Goal: Complete application form: Complete application form

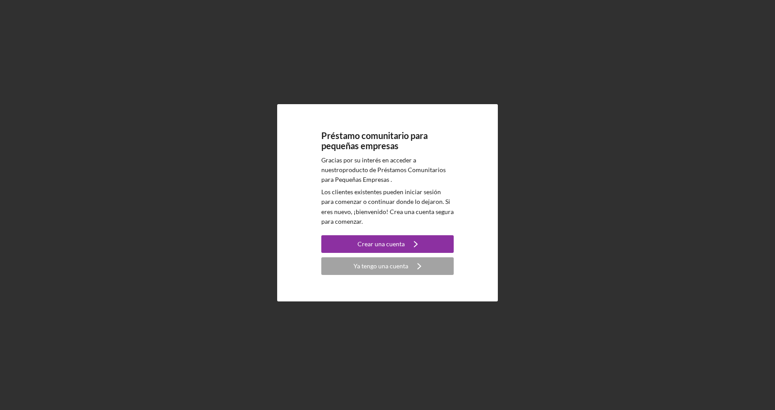
click at [399, 271] on div "Ya tengo una cuenta" at bounding box center [381, 266] width 55 height 18
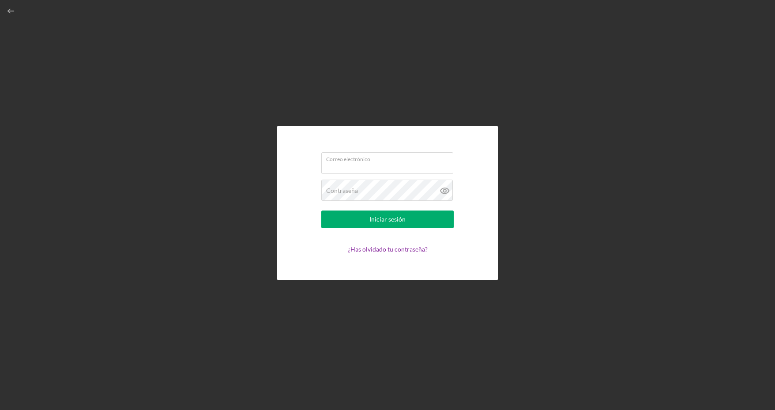
click at [365, 169] on input "Correo electrónico" at bounding box center [387, 162] width 132 height 21
type input "w"
click at [335, 164] on input "Correo electrónico" at bounding box center [387, 162] width 132 height 21
type input "[EMAIL_ADDRESS][DOMAIN_NAME]"
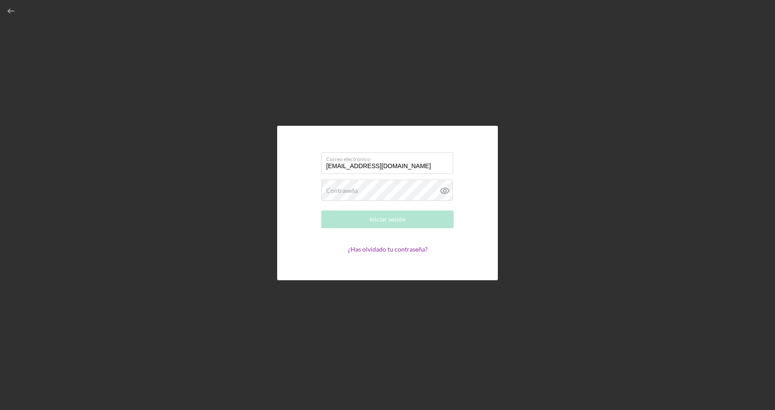
click at [350, 191] on font "Contraseña" at bounding box center [342, 191] width 32 height 8
click at [396, 214] on div "Iniciar sesión" at bounding box center [387, 220] width 36 height 18
click at [426, 170] on input "[EMAIL_ADDRESS][DOMAIN_NAME]" at bounding box center [387, 162] width 132 height 21
click at [346, 186] on font "Contraseña" at bounding box center [342, 189] width 32 height 8
click at [405, 214] on button "Ahorro" at bounding box center [387, 220] width 132 height 18
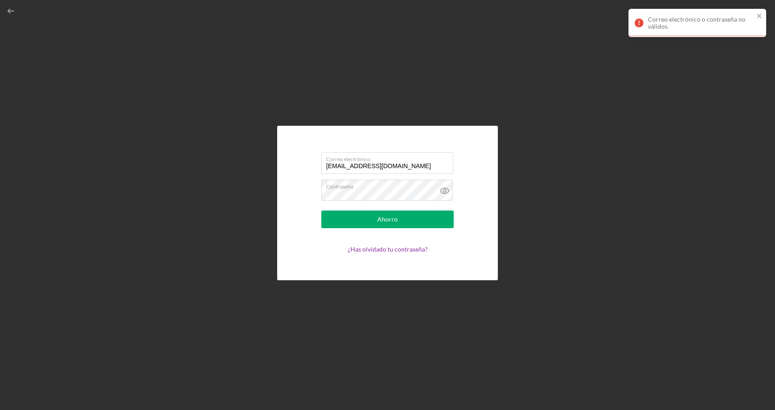
click at [456, 181] on icon at bounding box center [445, 191] width 22 height 22
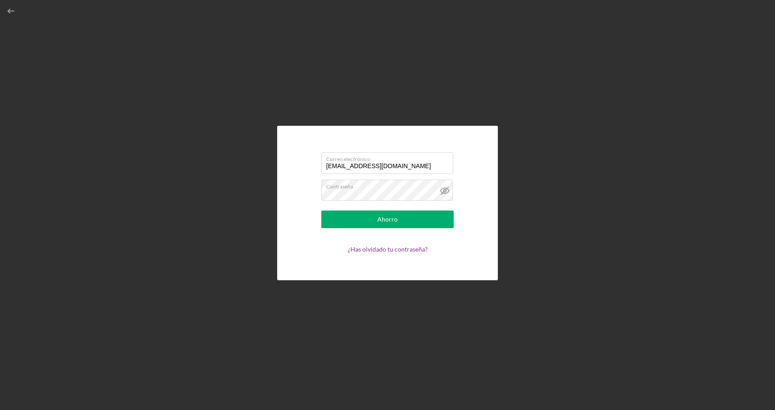
click at [376, 248] on font "¿Has olvidado tu contraseña?" at bounding box center [388, 249] width 80 height 8
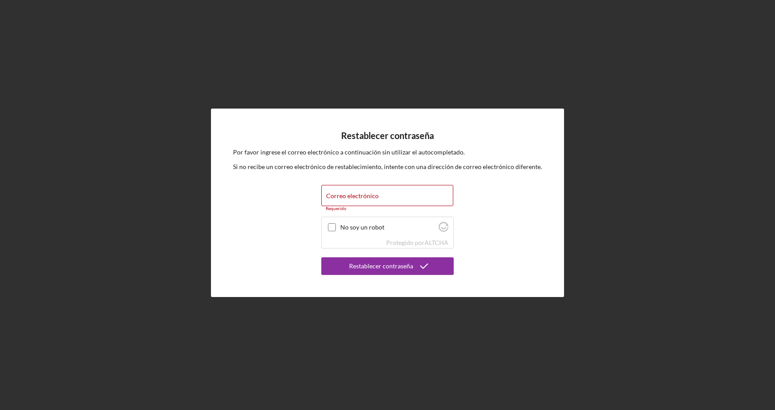
click at [410, 189] on div "Correo electrónico Requerido" at bounding box center [387, 198] width 132 height 26
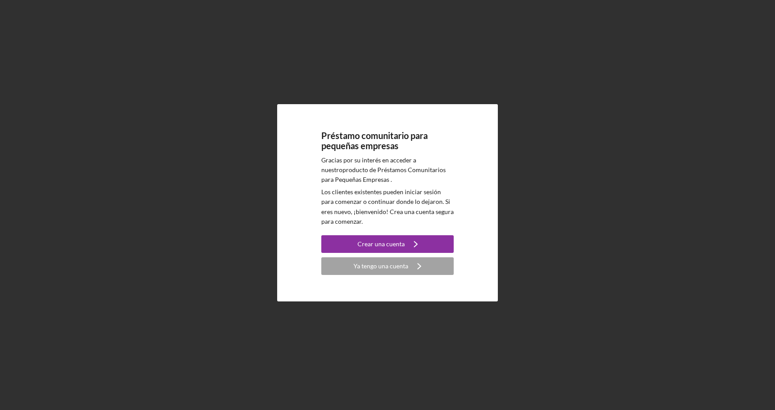
click at [373, 269] on font "Ya tengo una cuenta" at bounding box center [381, 266] width 55 height 8
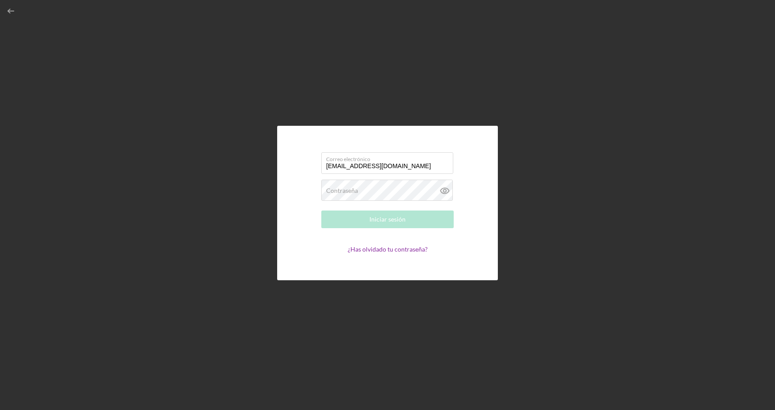
type input "[EMAIL_ADDRESS][DOMAIN_NAME]"
click at [344, 190] on font "Contraseña" at bounding box center [342, 191] width 32 height 8
click at [393, 219] on font "Iniciar sesión" at bounding box center [387, 219] width 36 height 8
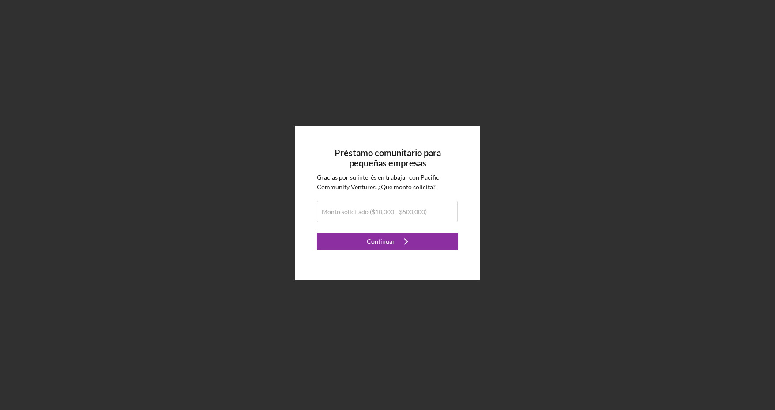
click at [380, 210] on font "Monto solicitado ($10,000 - $500,000)" at bounding box center [374, 212] width 105 height 8
click at [380, 210] on input "Monto solicitado ($10,000 - $500,000)" at bounding box center [387, 211] width 141 height 21
type input "$150,000"
click at [396, 237] on icon "Icon/Navigate" at bounding box center [406, 241] width 22 height 22
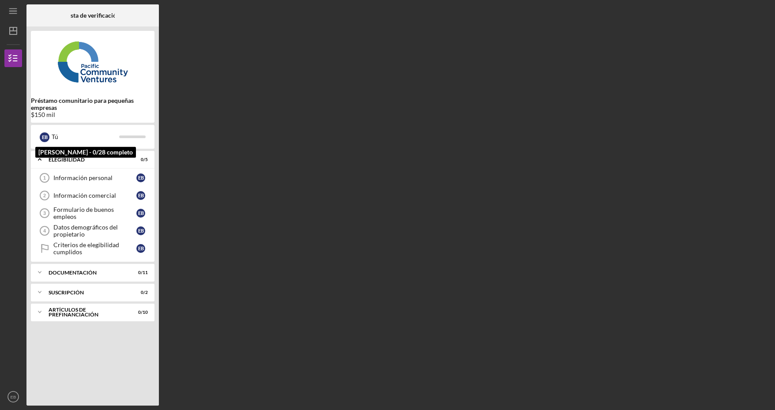
click at [106, 139] on div "Tú" at bounding box center [86, 136] width 68 height 15
click at [64, 165] on div "Icon/Expander Elegibilidad 0 / 5" at bounding box center [93, 160] width 124 height 18
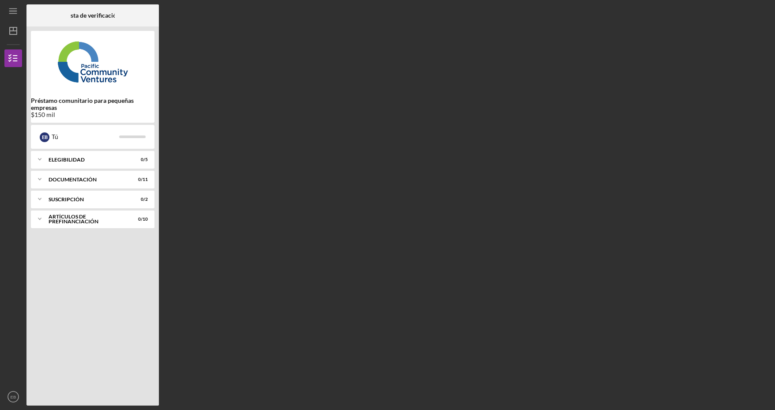
click at [67, 156] on div "Icon/Expander Elegibilidad 0 / 5" at bounding box center [93, 160] width 124 height 18
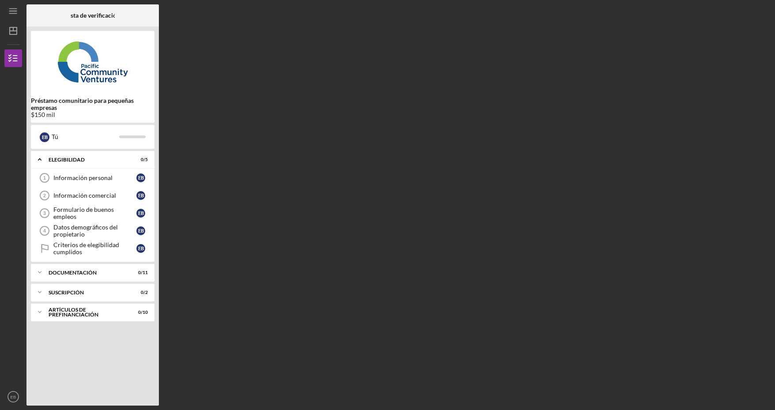
click at [86, 177] on font "Información personal" at bounding box center [82, 178] width 59 height 8
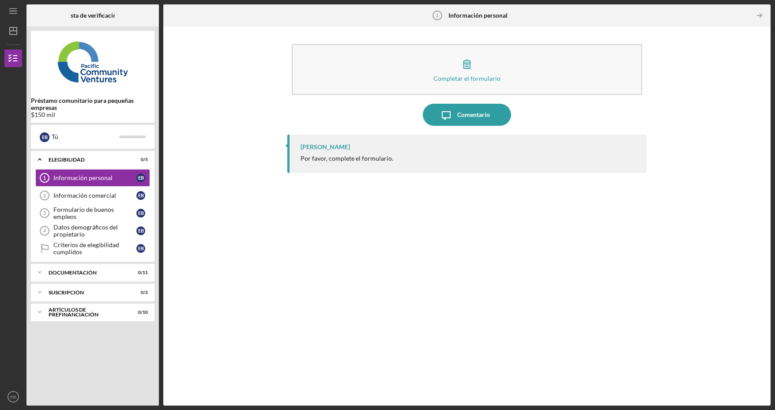
click at [439, 74] on button "Completar el formulario Forma" at bounding box center [467, 69] width 350 height 51
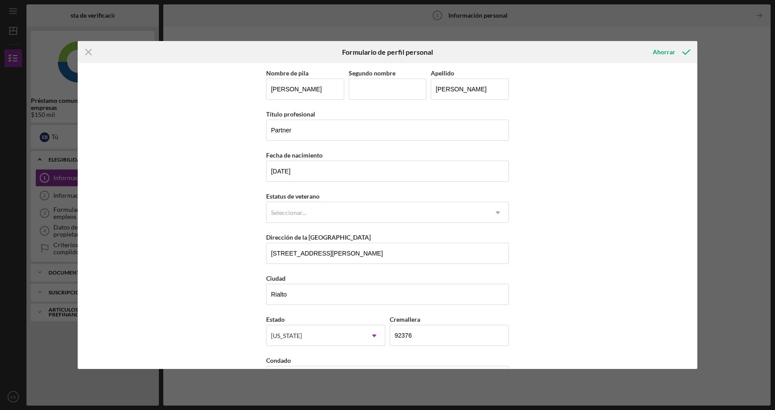
scroll to position [29, 0]
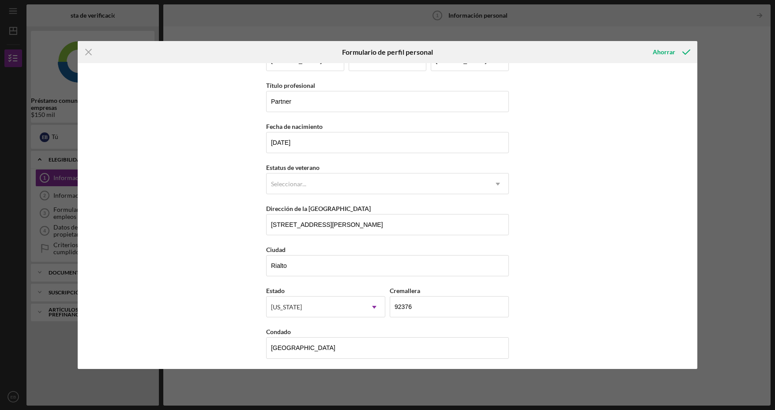
click at [666, 60] on div "Ahorrar" at bounding box center [664, 52] width 23 height 18
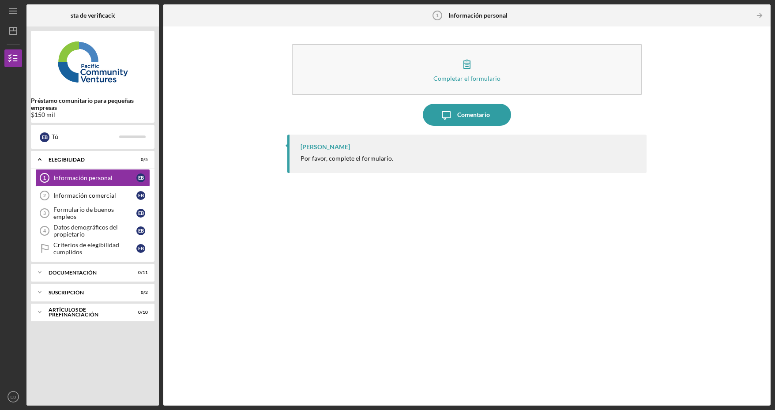
click at [472, 66] on icon "button" at bounding box center [467, 64] width 22 height 22
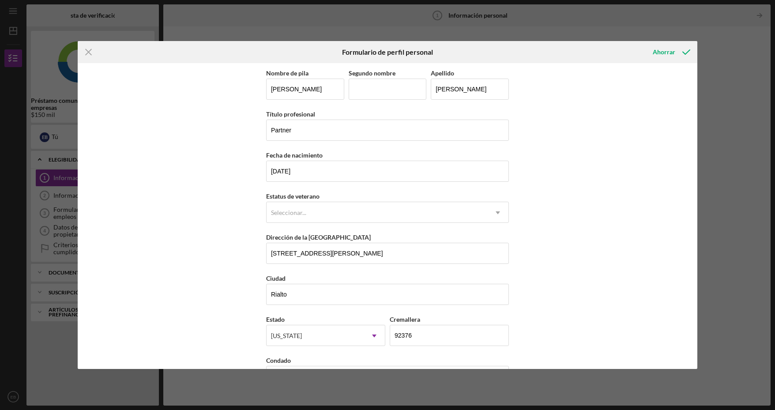
scroll to position [29, 0]
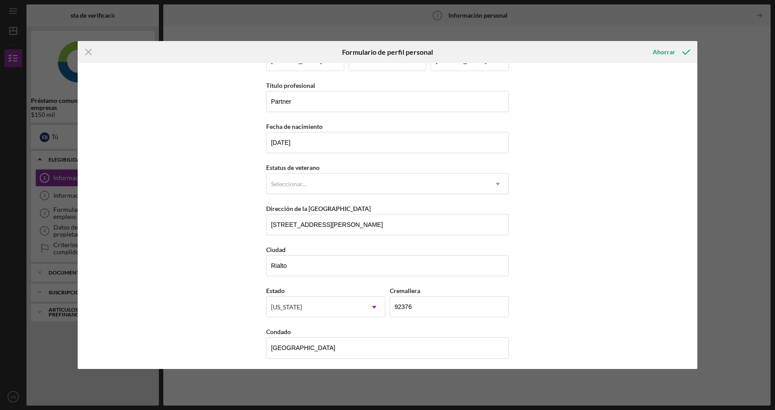
click at [669, 49] on font "Ahorrar" at bounding box center [664, 52] width 23 height 8
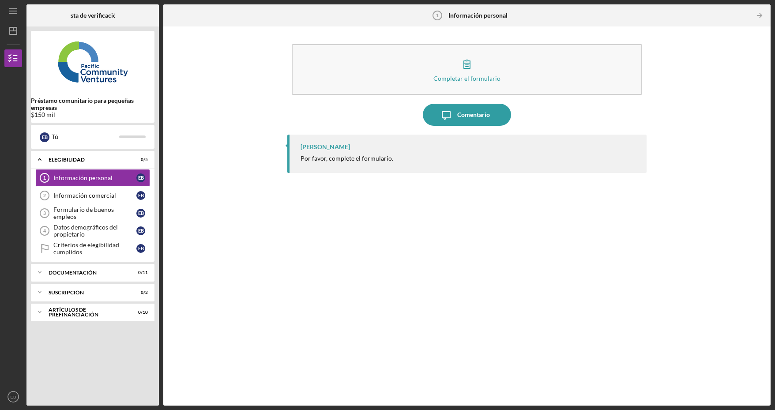
click at [760, 13] on icon "Icon/Table Pagination Arrow" at bounding box center [760, 16] width 20 height 20
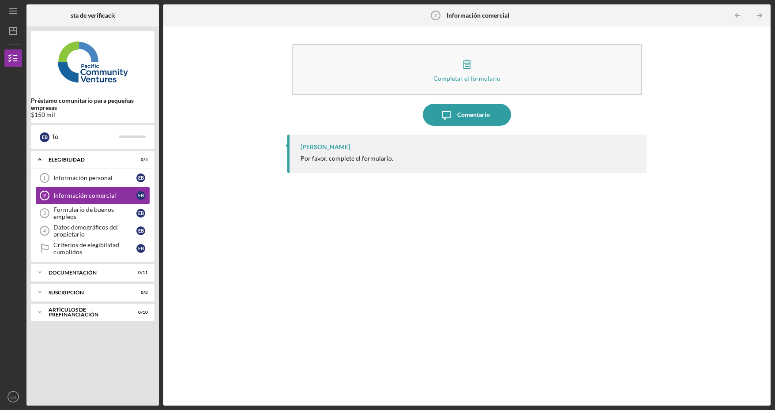
click at [483, 112] on font "Comentario" at bounding box center [473, 115] width 33 height 8
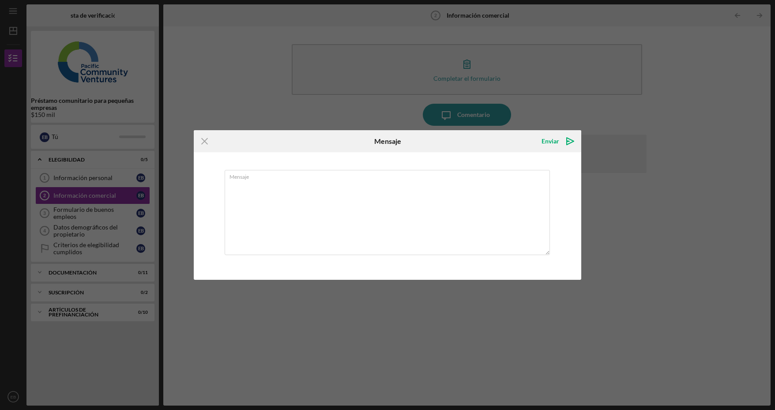
click at [557, 141] on font "Enviar" at bounding box center [551, 141] width 18 height 8
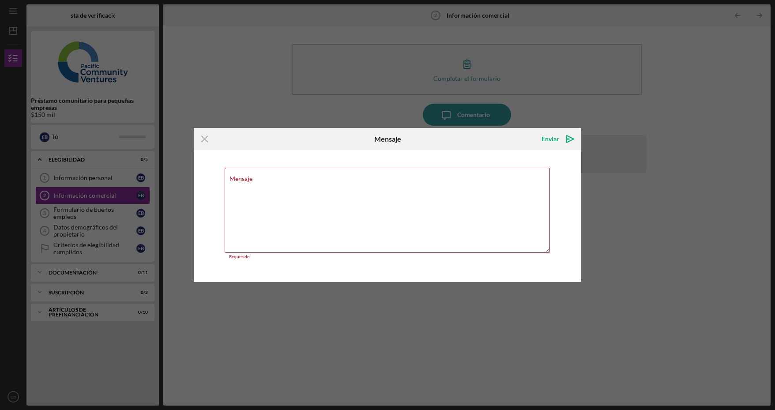
click at [206, 141] on line at bounding box center [205, 139] width 6 height 6
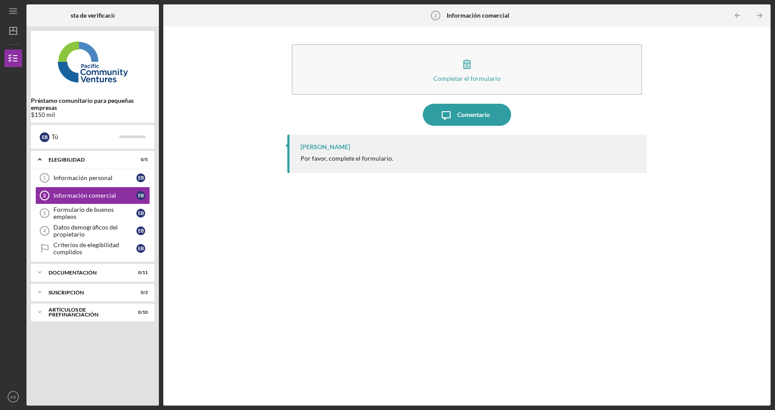
click at [475, 73] on icon "button" at bounding box center [467, 64] width 22 height 22
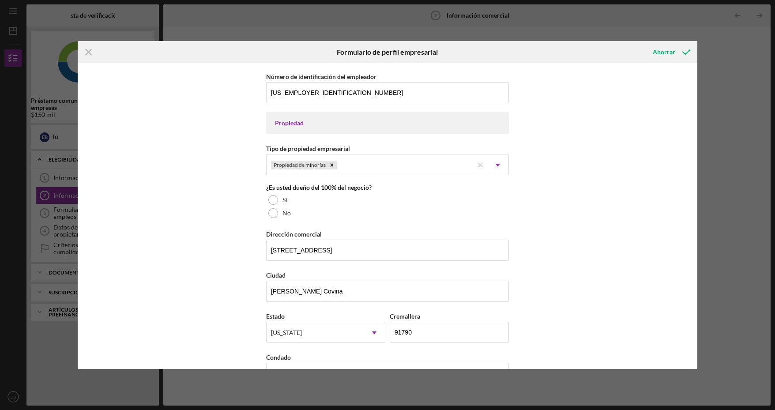
scroll to position [362, 0]
click at [274, 209] on div at bounding box center [273, 214] width 10 height 10
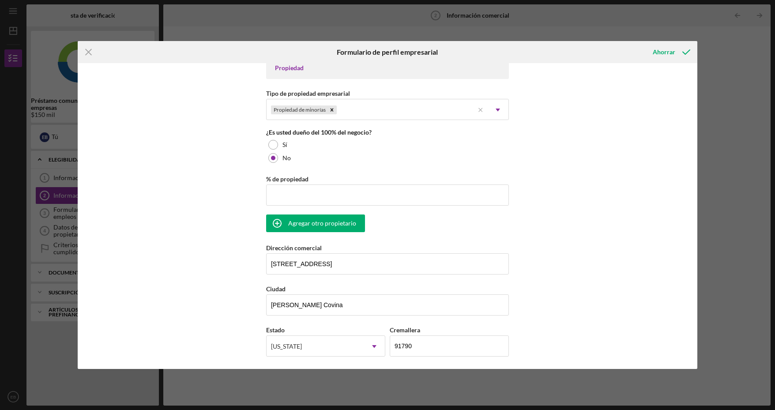
scroll to position [418, 0]
click at [311, 215] on div "Agregar otro propietario" at bounding box center [322, 223] width 68 height 18
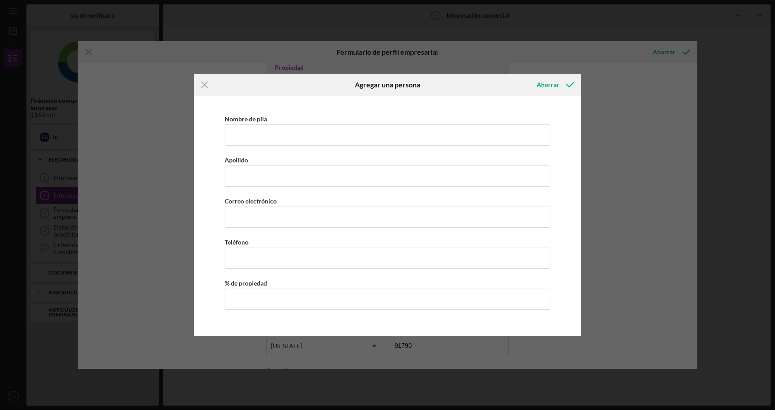
click at [547, 101] on div "Nombre de pila Apellido Correo electrónico Teléfono % de propiedad" at bounding box center [387, 216] width 379 height 232
click at [205, 83] on icon "Icon/Menu Close" at bounding box center [205, 85] width 22 height 22
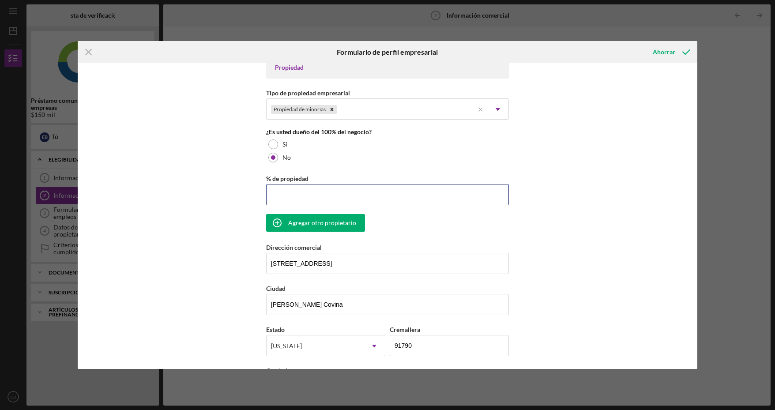
click at [311, 189] on input "% de propiedad" at bounding box center [387, 194] width 243 height 21
click at [576, 239] on div "Nombre de la empresa [PERSON_NAME] Coast Logistics Services LLC DBA Fecha de in…" at bounding box center [388, 216] width 620 height 306
type input "65.00%"
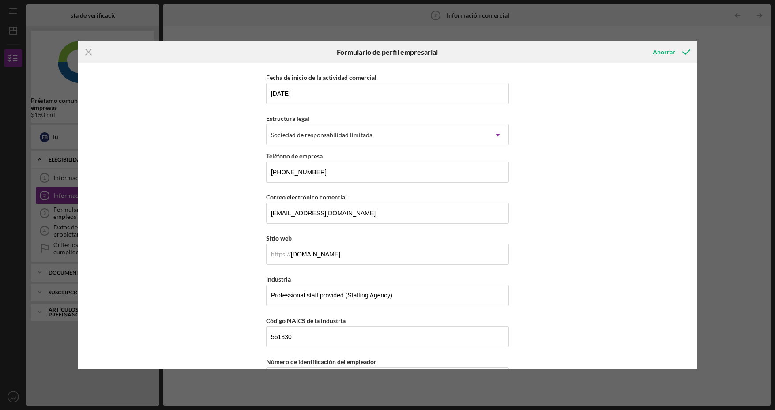
scroll to position [64, 0]
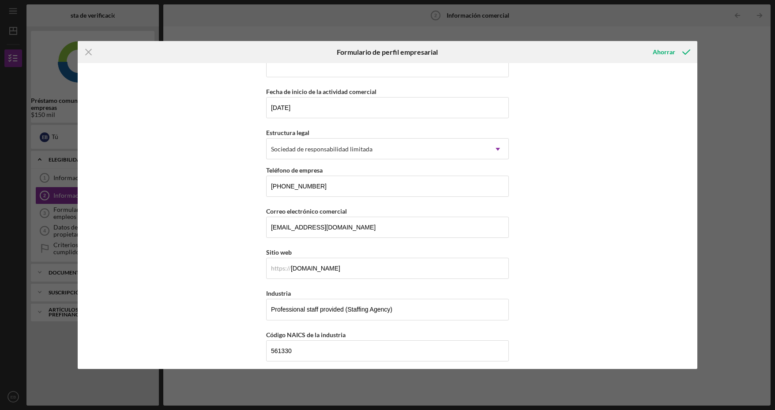
click at [667, 53] on font "Ahorrar" at bounding box center [664, 52] width 23 height 8
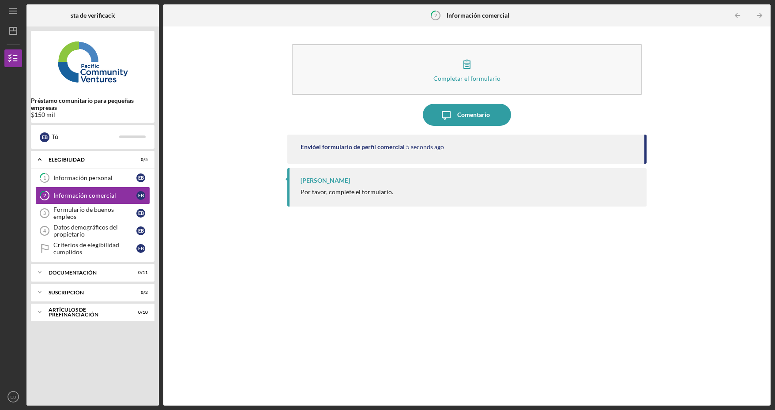
click at [75, 212] on font "Formulario de buenos empleos" at bounding box center [83, 213] width 60 height 15
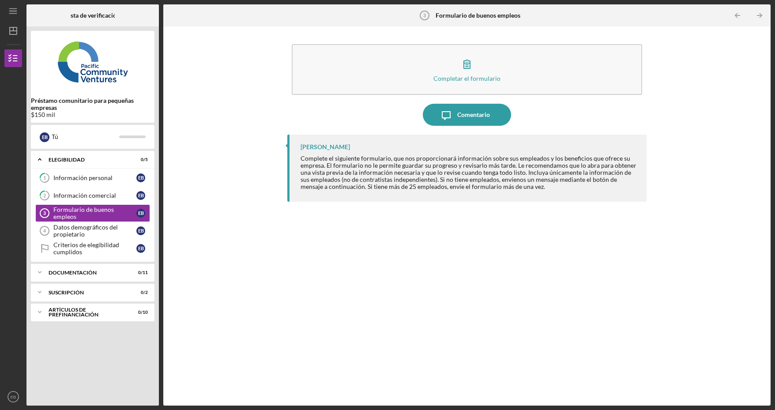
click at [463, 76] on font "Completar el formulario" at bounding box center [466, 79] width 67 height 8
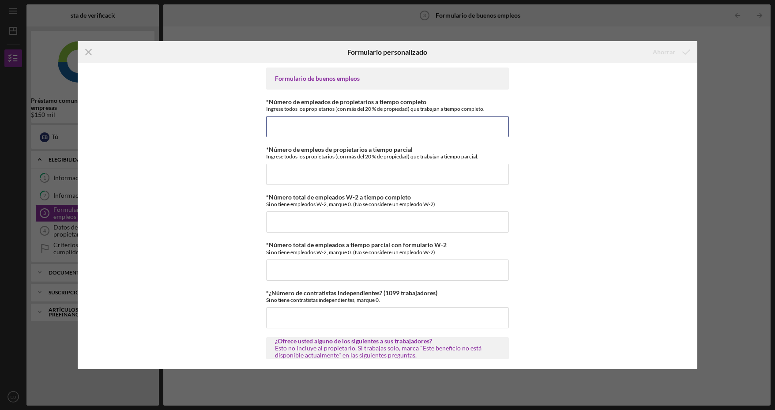
click at [371, 128] on input "*Número de empleados de propietarios a tiempo completo" at bounding box center [387, 126] width 243 height 21
type input "0"
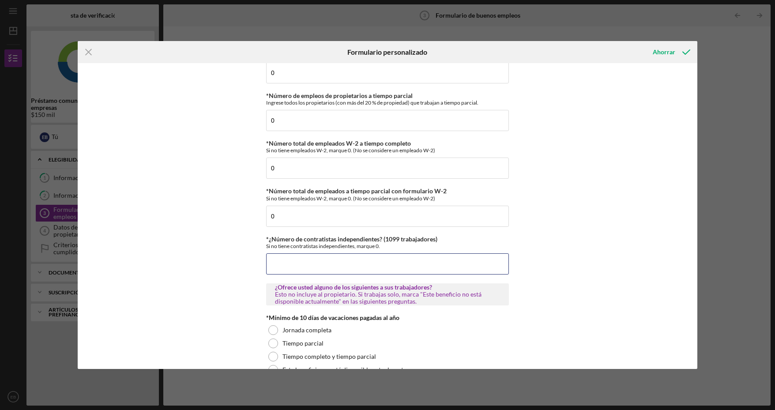
scroll to position [81, 0]
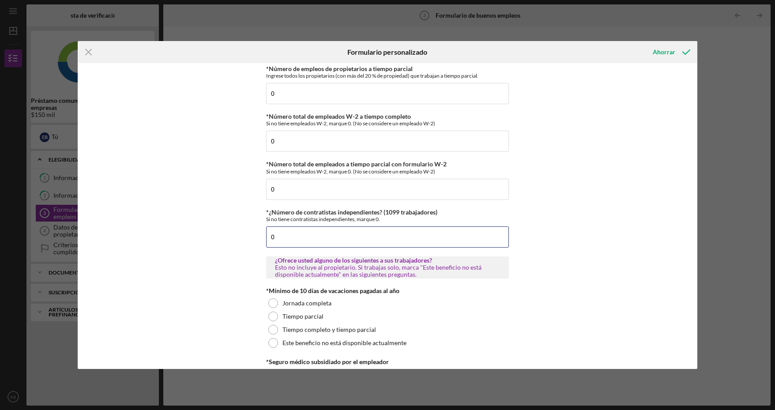
type input "0"
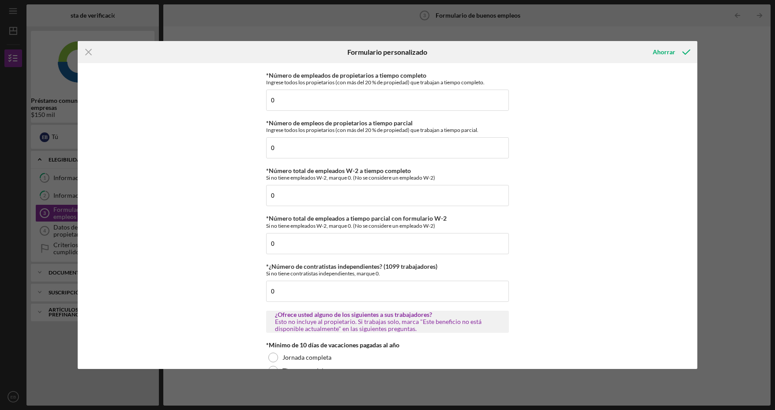
scroll to position [0, 0]
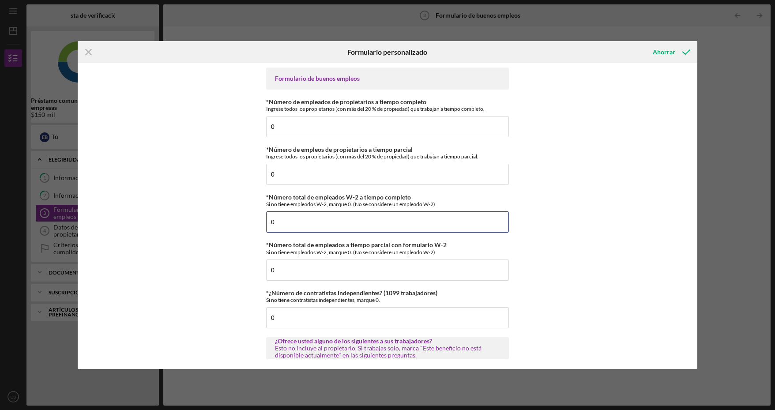
click at [293, 218] on input "0" at bounding box center [387, 221] width 243 height 21
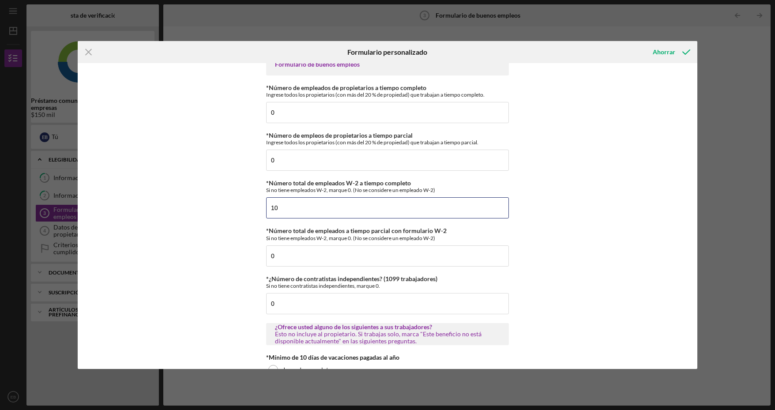
scroll to position [23, 0]
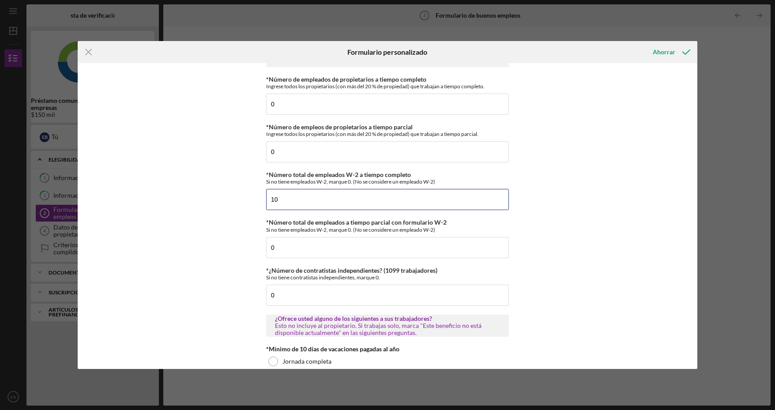
type input "10"
click at [354, 244] on input "0" at bounding box center [387, 247] width 243 height 21
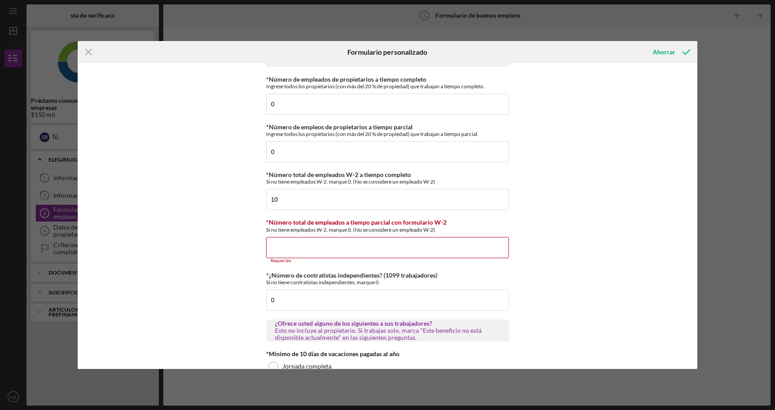
type input "5"
type input "0"
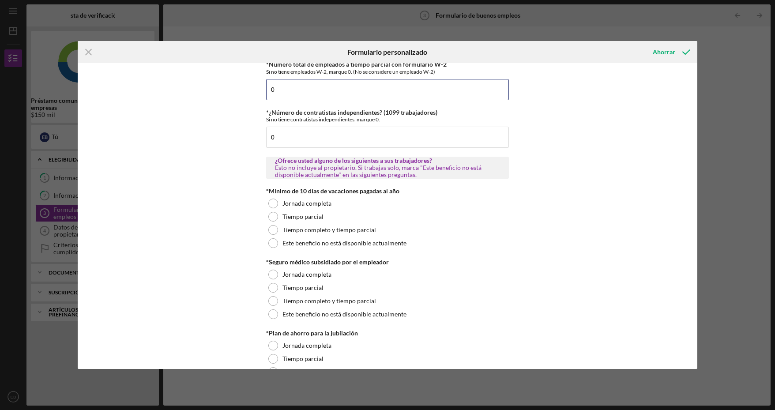
scroll to position [193, 0]
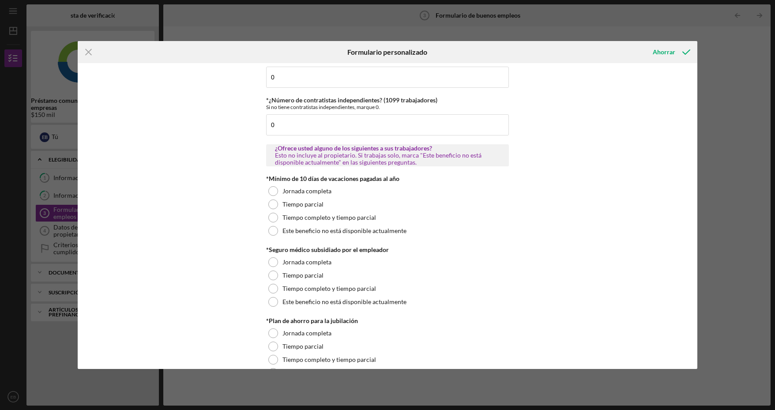
click at [277, 227] on div "Este beneficio no está disponible actualmente" at bounding box center [387, 230] width 243 height 13
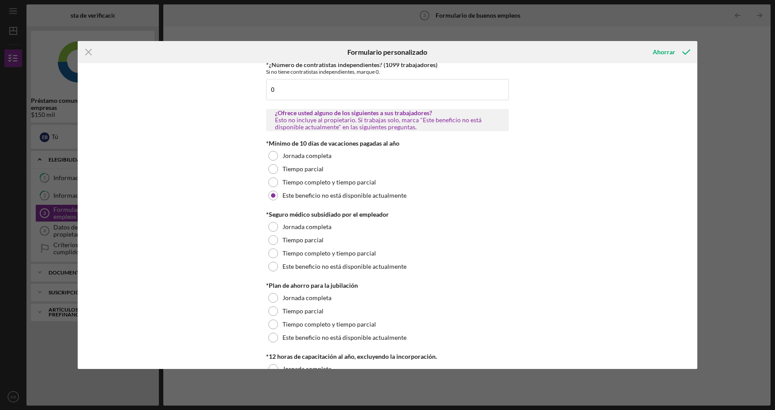
scroll to position [228, 0]
click at [275, 228] on div at bounding box center [273, 227] width 10 height 10
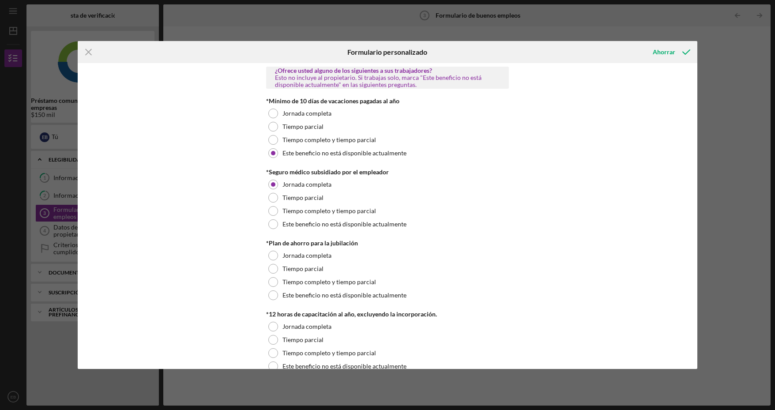
scroll to position [272, 0]
click at [278, 294] on div "Este beneficio no está disponible actualmente" at bounding box center [387, 293] width 243 height 13
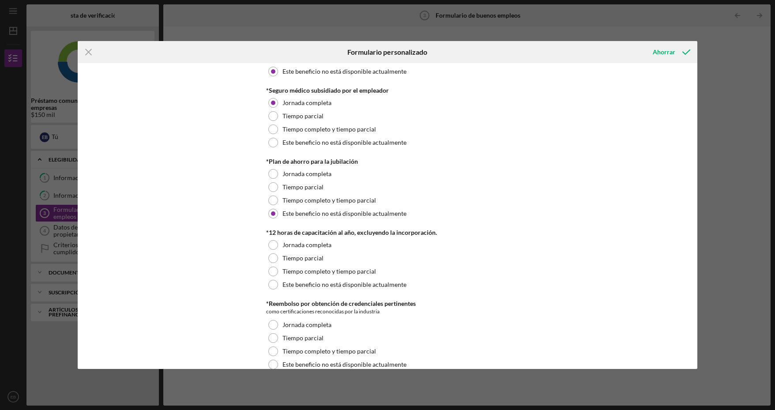
scroll to position [356, 0]
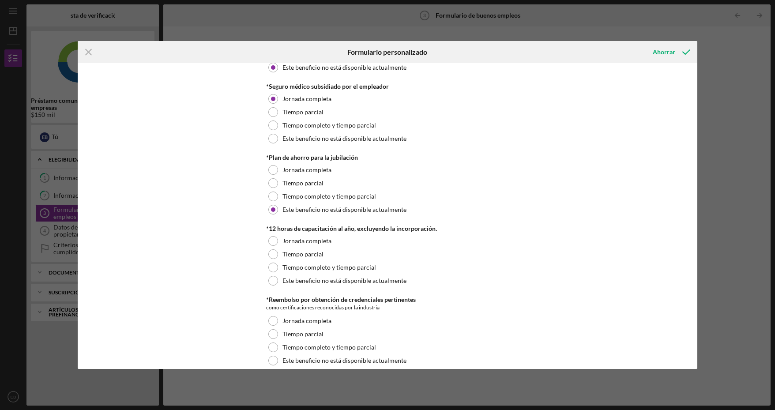
click at [272, 237] on div at bounding box center [273, 241] width 10 height 10
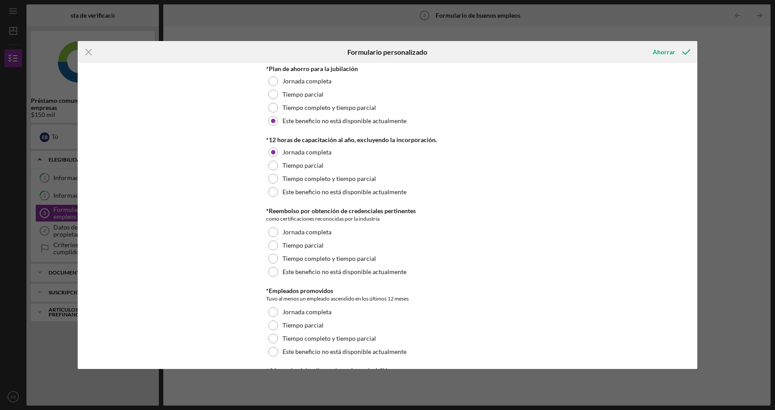
scroll to position [445, 0]
click at [276, 272] on div "Este beneficio no está disponible actualmente" at bounding box center [387, 271] width 243 height 13
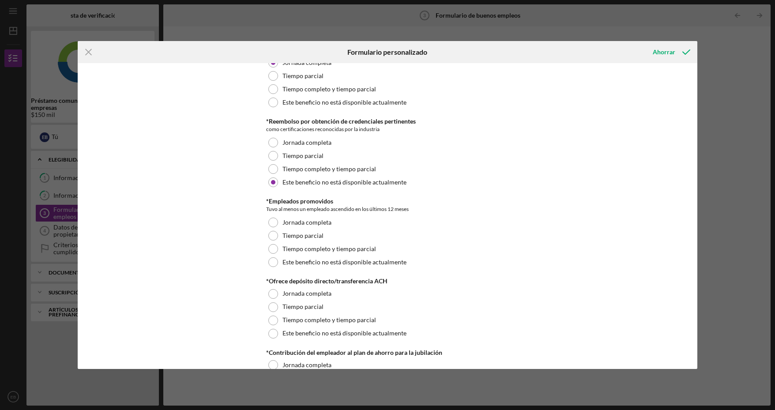
scroll to position [537, 0]
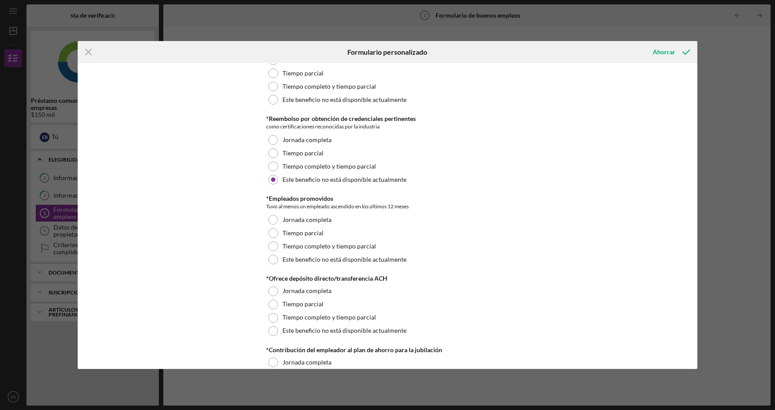
click at [272, 256] on div at bounding box center [273, 260] width 10 height 10
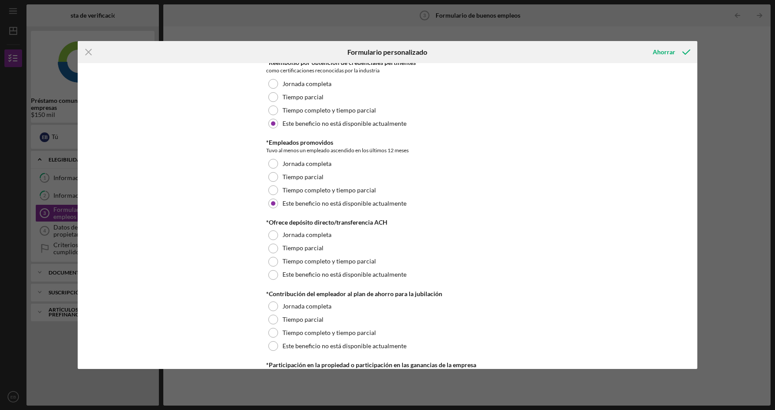
scroll to position [593, 0]
click at [273, 233] on div at bounding box center [273, 235] width 10 height 10
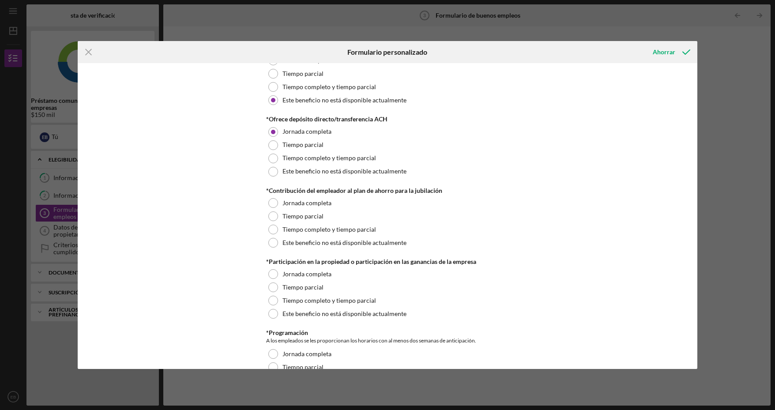
scroll to position [708, 0]
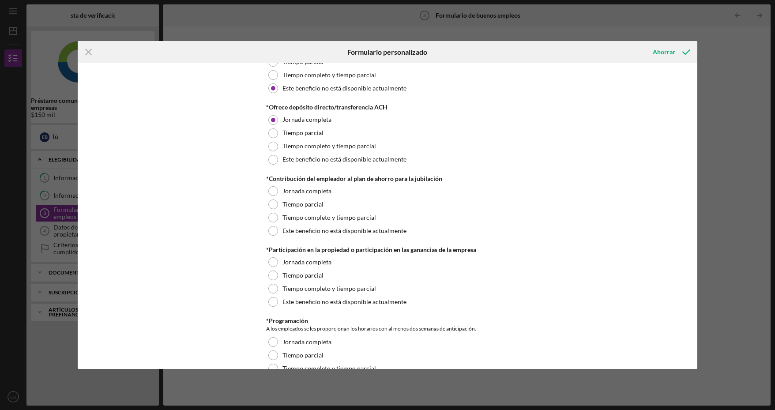
click at [274, 188] on div at bounding box center [273, 191] width 10 height 10
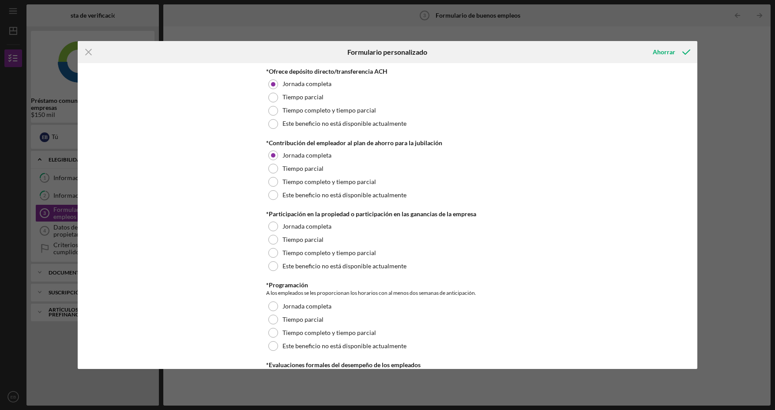
scroll to position [745, 0]
click at [272, 261] on div at bounding box center [273, 265] width 10 height 10
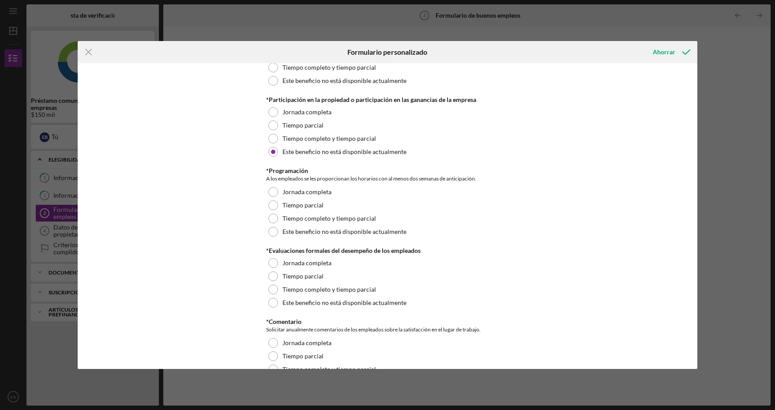
scroll to position [861, 0]
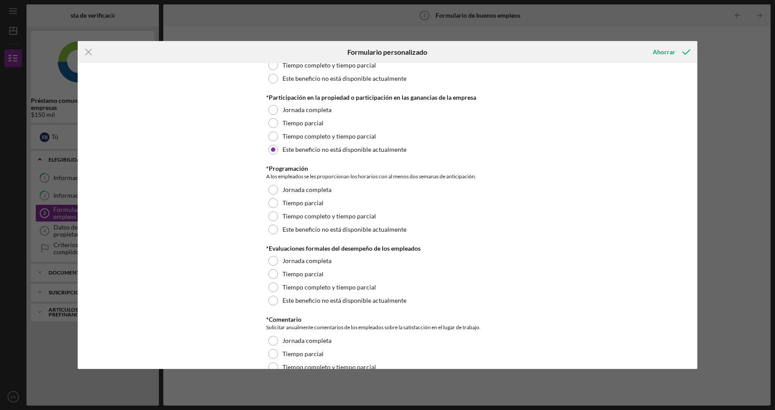
click at [277, 226] on div "Este beneficio no está disponible actualmente" at bounding box center [387, 229] width 243 height 13
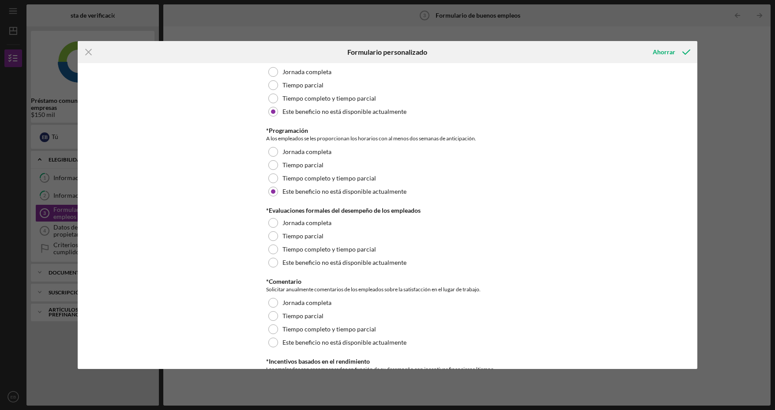
scroll to position [902, 0]
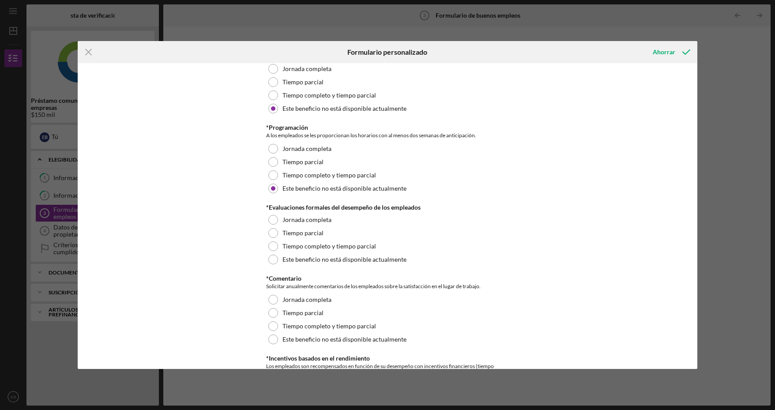
click at [279, 218] on div "Jornada completa" at bounding box center [387, 219] width 243 height 13
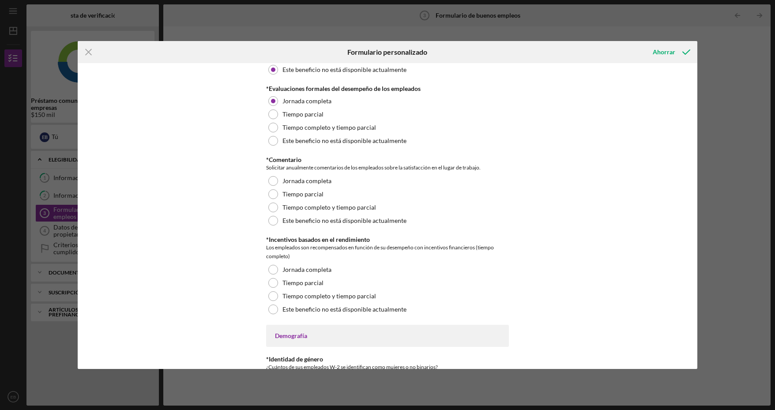
scroll to position [1032, 0]
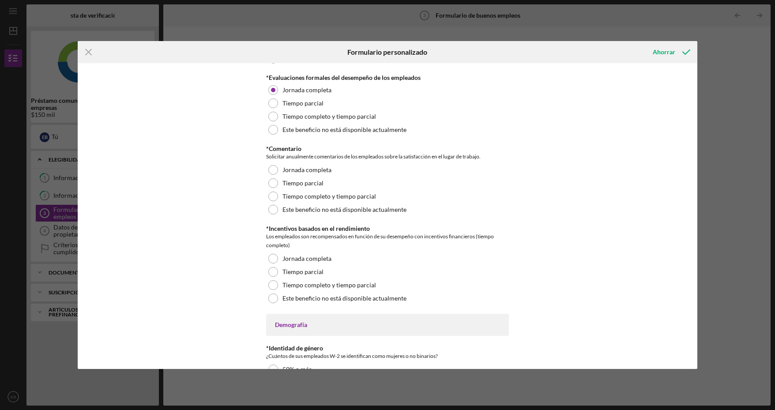
click at [273, 165] on div at bounding box center [273, 170] width 10 height 10
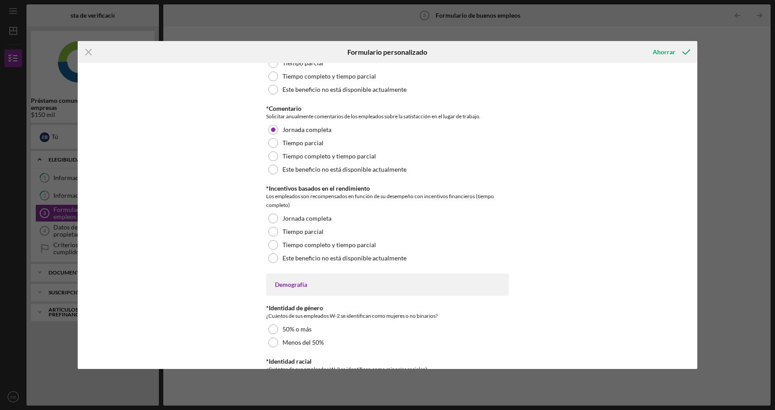
scroll to position [1084, 0]
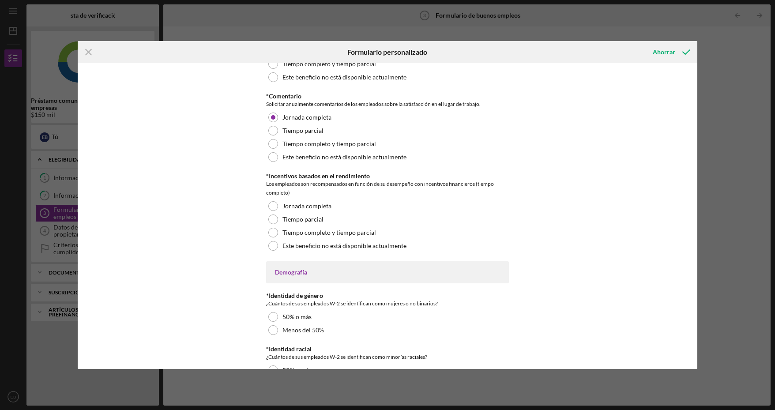
click at [272, 241] on div at bounding box center [273, 246] width 10 height 10
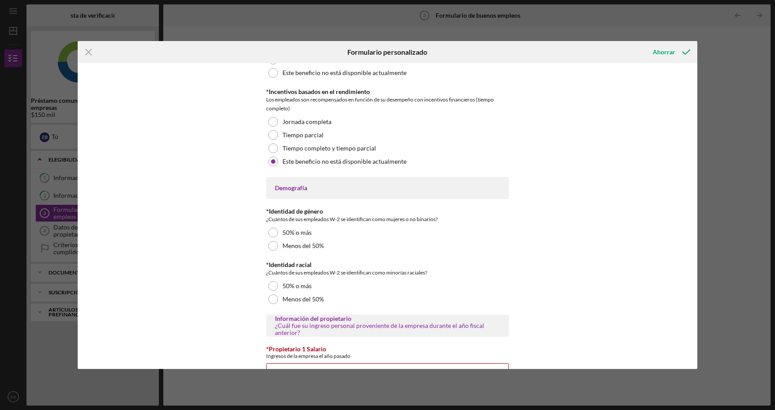
scroll to position [1171, 0]
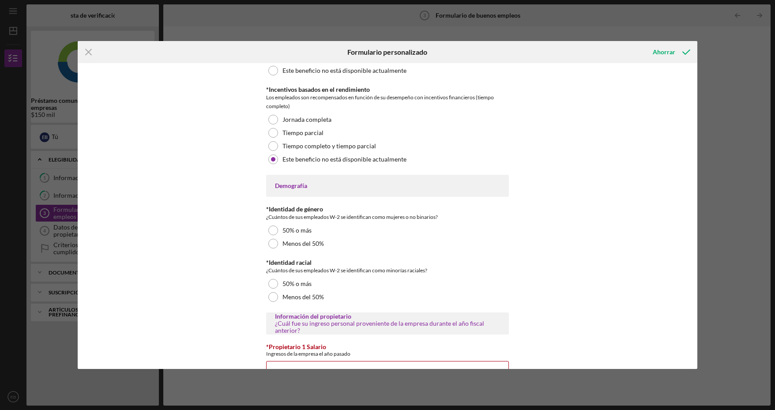
click at [277, 227] on div "50% o más" at bounding box center [387, 230] width 243 height 13
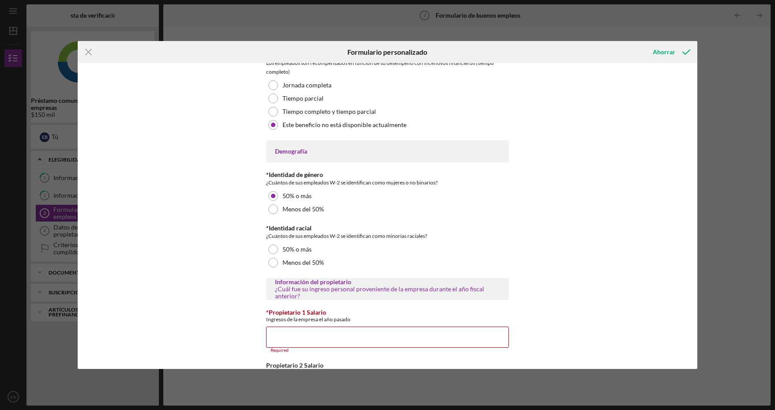
scroll to position [1220, 0]
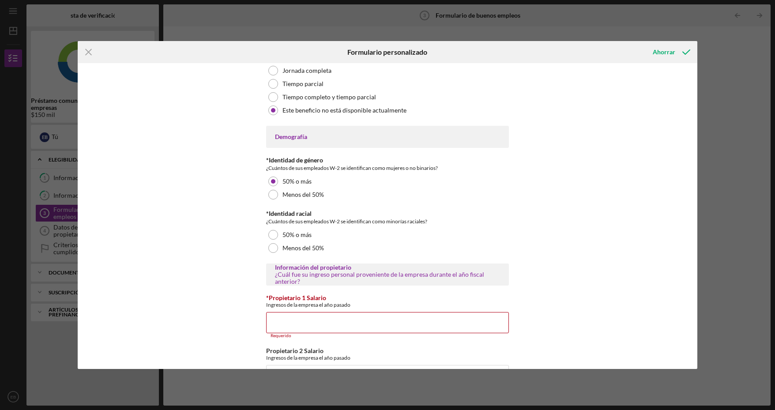
click at [279, 230] on div "50% o más" at bounding box center [387, 234] width 243 height 13
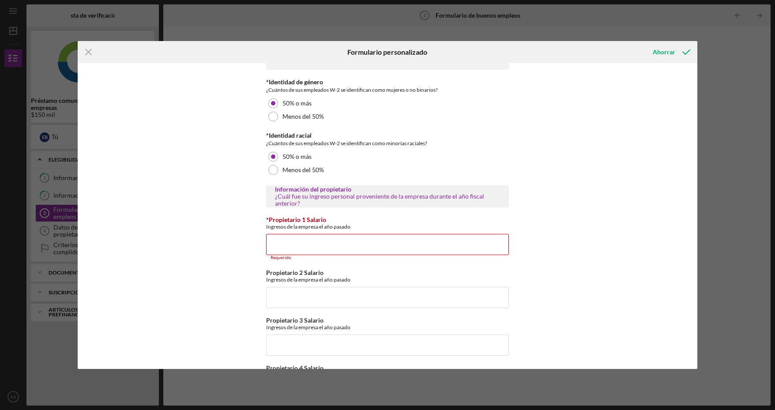
scroll to position [1299, 0]
click at [322, 241] on input "*Propietario 1 Salario" at bounding box center [387, 242] width 243 height 21
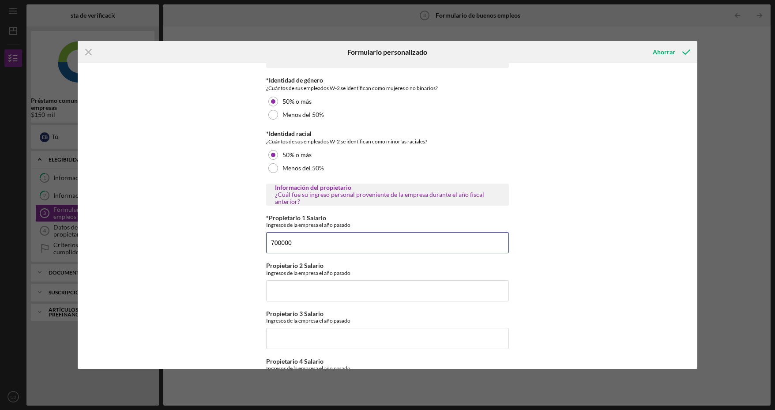
type input "700000"
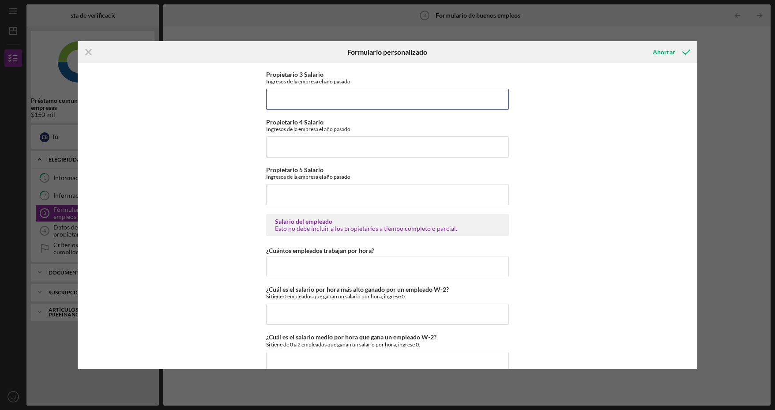
scroll to position [1540, 0]
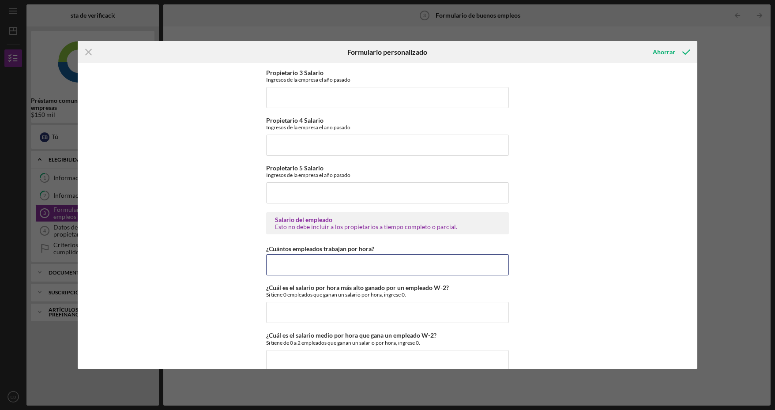
click at [443, 263] on input "¿Cuántos empleados trabajan por hora?" at bounding box center [387, 264] width 243 height 21
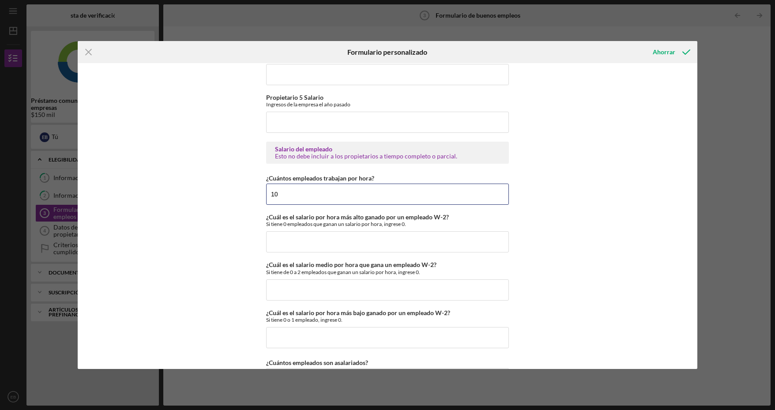
scroll to position [1619, 0]
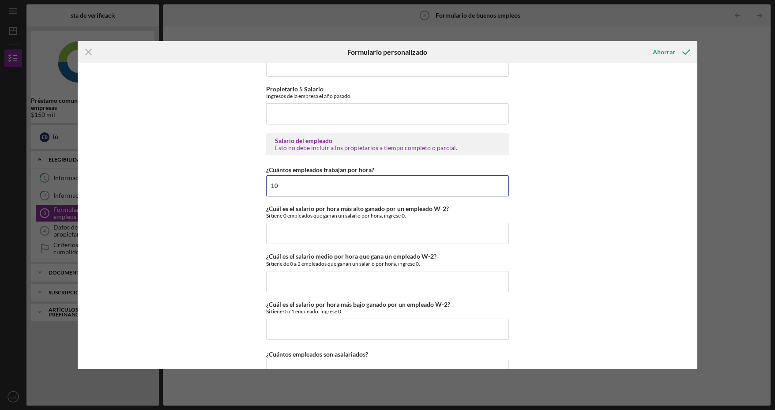
type input "10"
click at [446, 231] on input "¿Cuál es el salario por hora más alto ganado por un empleado W-2?" at bounding box center [387, 233] width 243 height 21
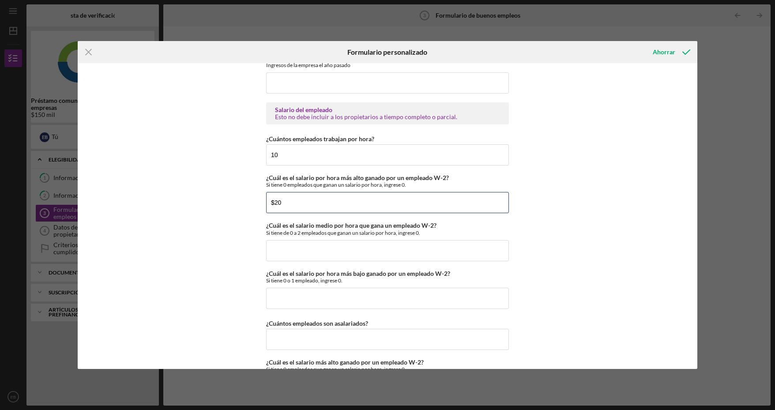
scroll to position [1674, 0]
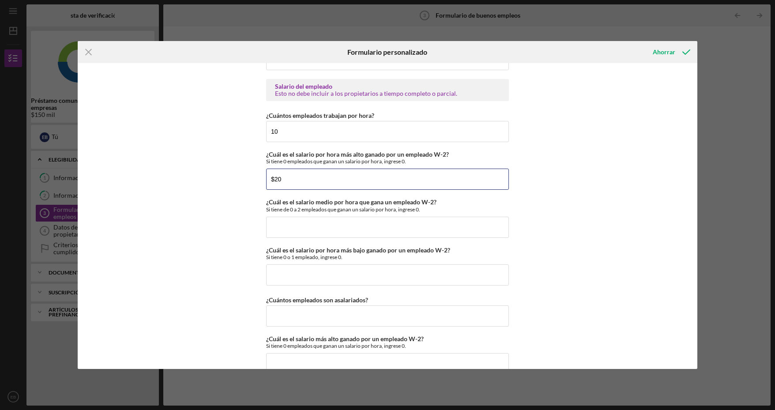
type input "$20"
click at [456, 225] on input "¿Cuál es el salario medio por hora que gana un empleado W-2?" at bounding box center [387, 227] width 243 height 21
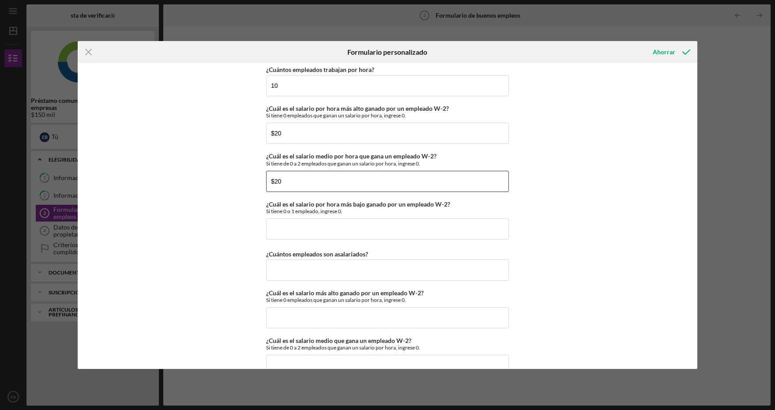
scroll to position [1721, 0]
type input "$20"
click at [447, 219] on input "¿Cuál es el salario por hora más bajo ganado por un empleado W-2?" at bounding box center [387, 228] width 243 height 21
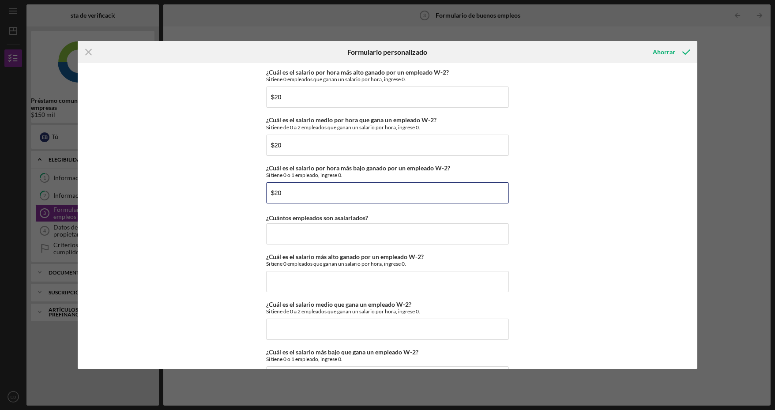
scroll to position [1777, 0]
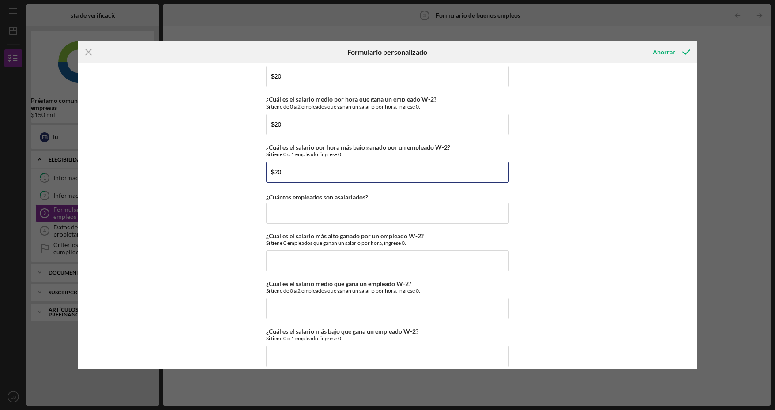
type input "$20"
click at [437, 211] on input "¿Cuántos empleados son asalariados?" at bounding box center [387, 213] width 243 height 21
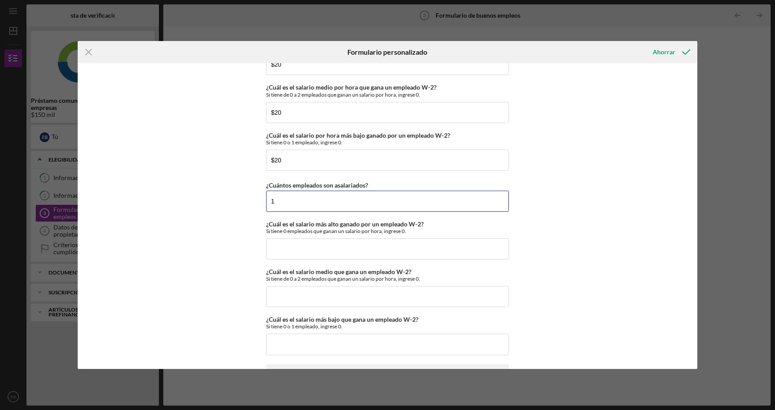
scroll to position [1789, 0]
type input "1"
click at [388, 241] on input "¿Cuál es el salario más alto ganado por un empleado W-2?" at bounding box center [387, 247] width 243 height 21
type input "$19.75"
type input "$0"
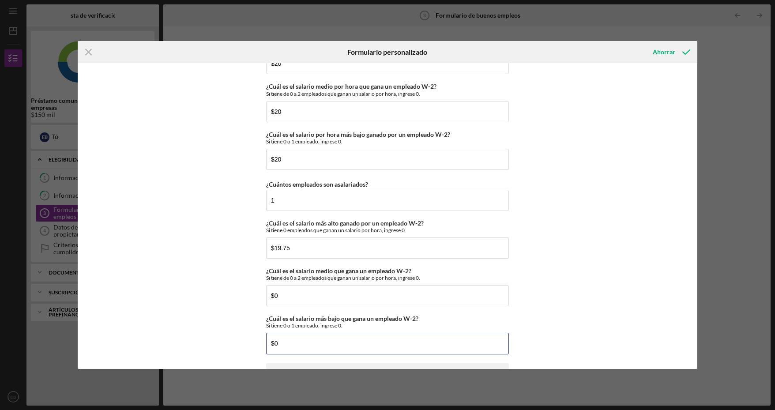
type input "$0"
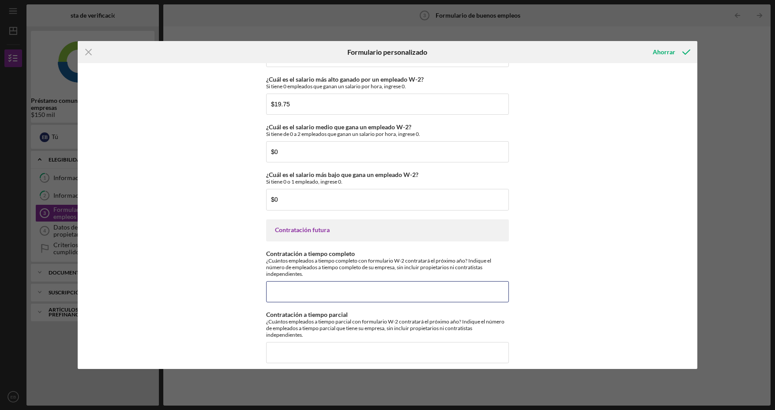
click at [464, 285] on input "Contratación a tiempo completo" at bounding box center [387, 291] width 243 height 21
type input "20"
type input "5"
click at [388, 286] on input "20" at bounding box center [387, 291] width 243 height 21
type input "2"
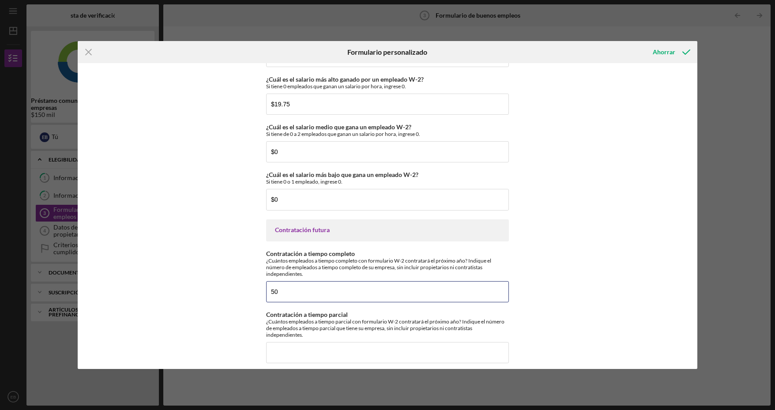
type input "50"
click at [357, 344] on input "Contratación a tiempo parcial" at bounding box center [387, 352] width 243 height 21
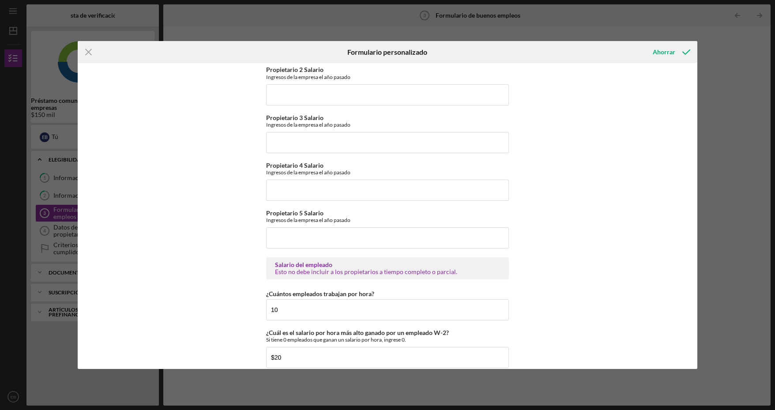
scroll to position [1483, 0]
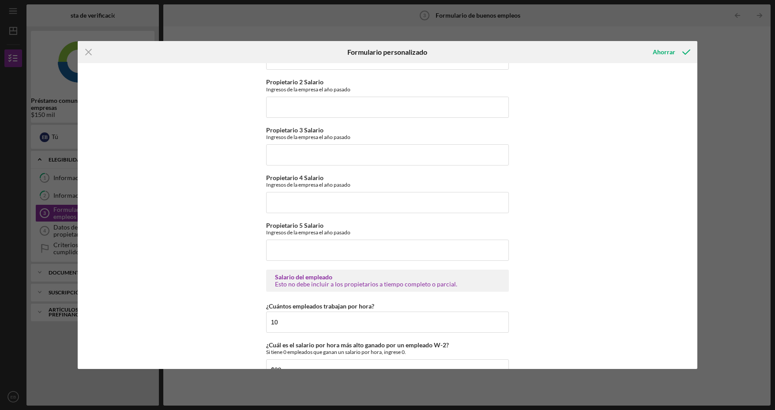
type input "15"
click at [661, 49] on font "Ahorrar" at bounding box center [664, 52] width 23 height 8
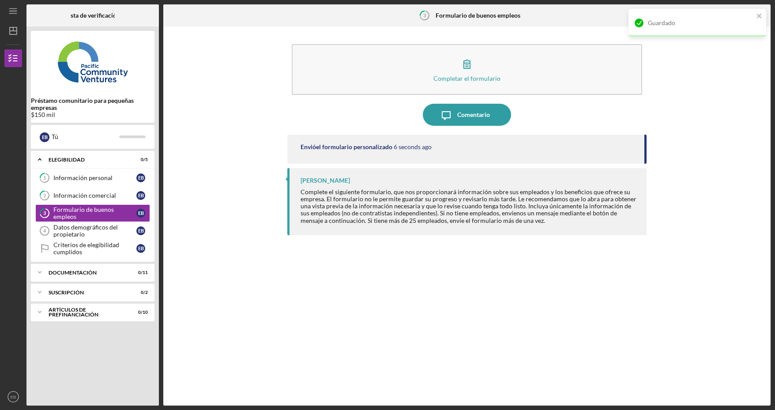
click at [109, 227] on font "Datos demográficos del propietario" at bounding box center [85, 230] width 64 height 15
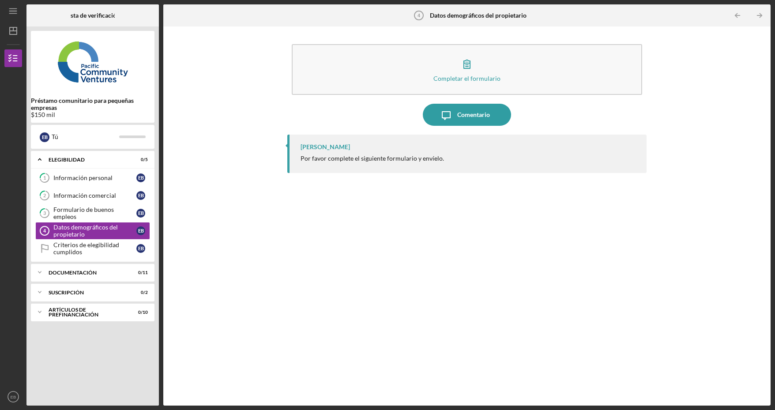
click at [502, 72] on button "Completar el formulario Forma" at bounding box center [467, 69] width 350 height 51
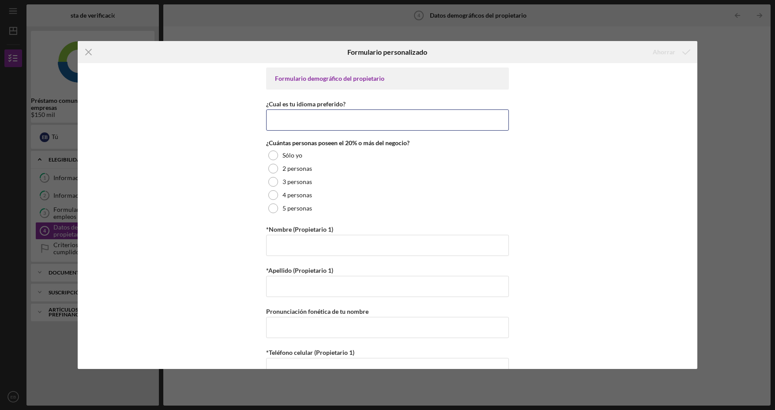
click at [406, 120] on input "¿Cual es tu idioma preferido?" at bounding box center [387, 119] width 243 height 21
type input "Espanol"
click at [274, 172] on div at bounding box center [273, 169] width 10 height 10
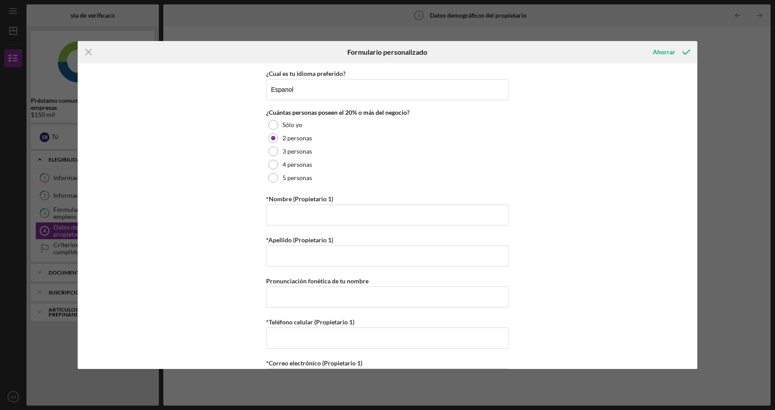
scroll to position [39, 0]
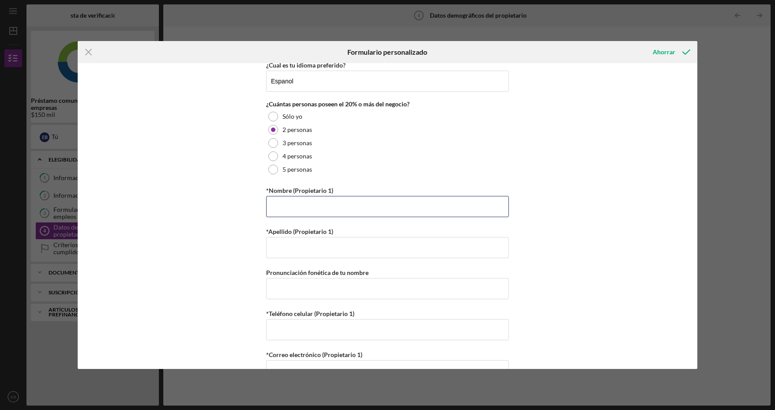
click at [371, 204] on input "*Nombre (Propietario 1)" at bounding box center [387, 206] width 243 height 21
type input "[PERSON_NAME]"
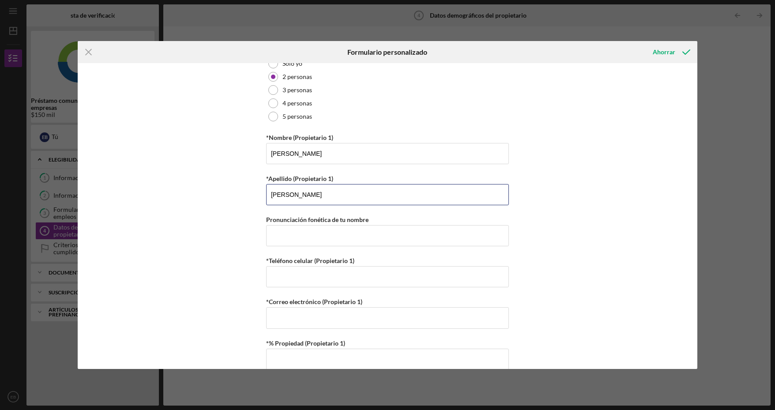
scroll to position [117, 0]
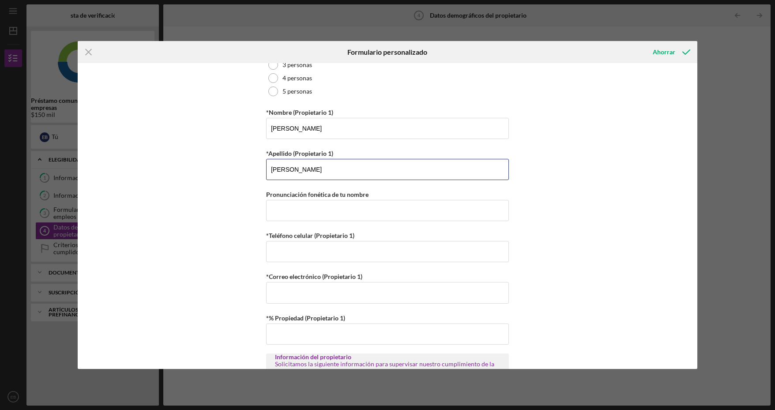
type input "[PERSON_NAME]"
click at [397, 207] on input "Pronunciación fonética de tu nombre" at bounding box center [387, 210] width 243 height 21
click at [644, 43] on button "Ahorrar" at bounding box center [670, 52] width 53 height 18
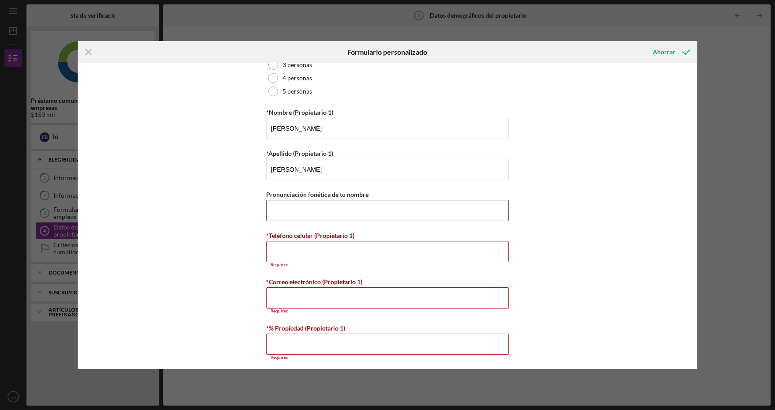
type input "e"
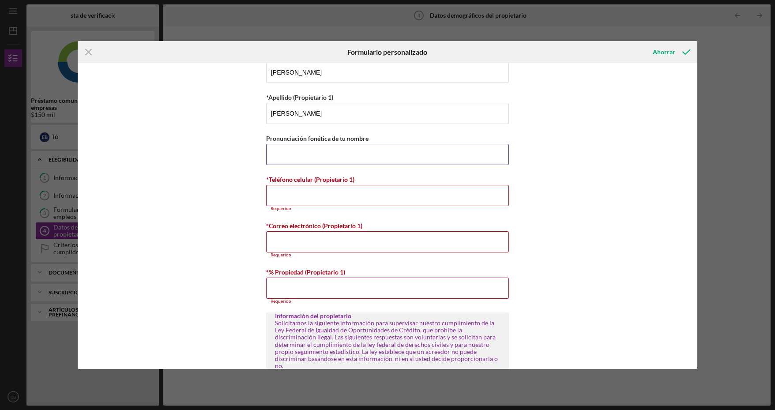
click at [358, 152] on input "Pronunciación fonética de tu nombre" at bounding box center [387, 154] width 243 height 21
type input "[PERSON_NAME]"
click at [352, 196] on input "*Teléfono celular (Propietario 1)" at bounding box center [387, 195] width 243 height 21
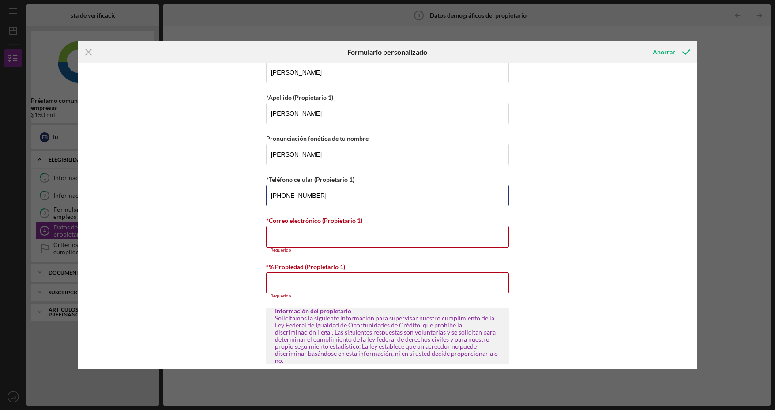
type input "[PHONE_NUMBER]"
click at [402, 237] on input "*Correo electrónico (Propietario 1)" at bounding box center [387, 236] width 243 height 21
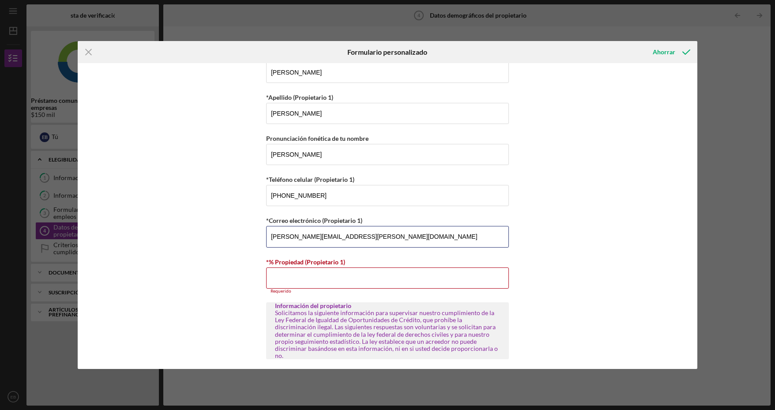
type input "[PERSON_NAME][EMAIL_ADDRESS][PERSON_NAME][DOMAIN_NAME]"
click at [280, 277] on input "*% Propiedad (Propietario 1)" at bounding box center [387, 277] width 243 height 21
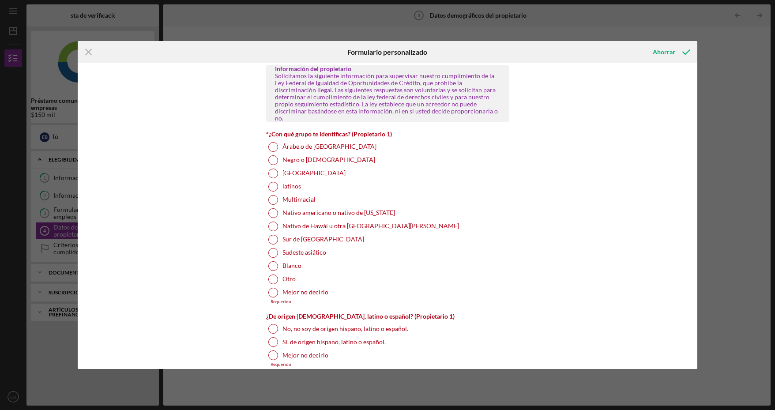
scroll to position [407, 0]
click at [272, 180] on div at bounding box center [273, 185] width 10 height 10
type input "65.00000%"
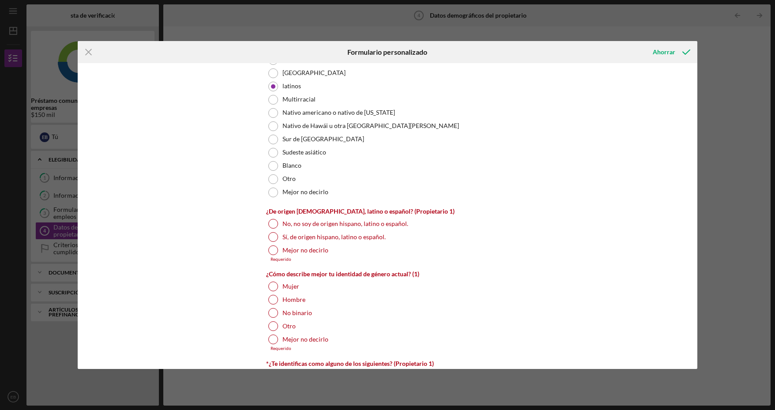
scroll to position [506, 0]
click at [275, 218] on div at bounding box center [273, 223] width 10 height 10
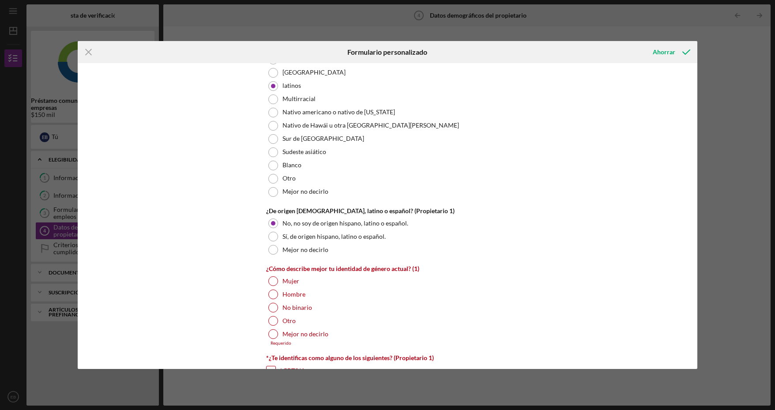
click at [280, 230] on div "Sí, de origen hispano, latino o español." at bounding box center [387, 236] width 243 height 13
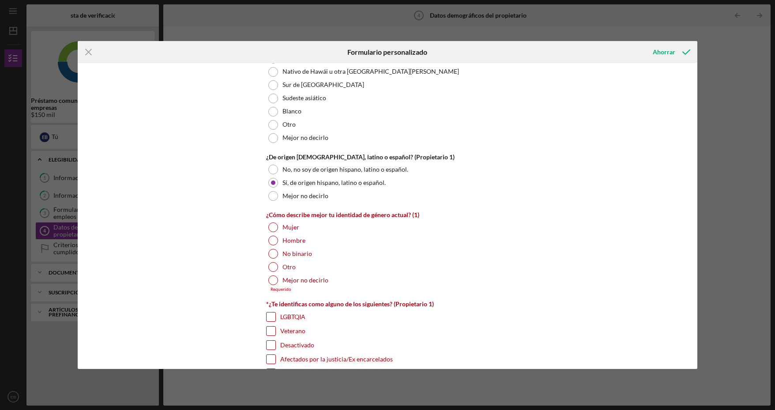
scroll to position [563, 0]
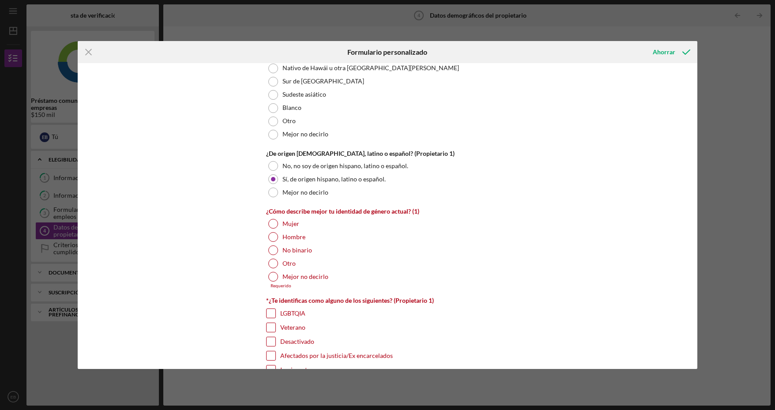
click at [272, 232] on div at bounding box center [273, 237] width 10 height 10
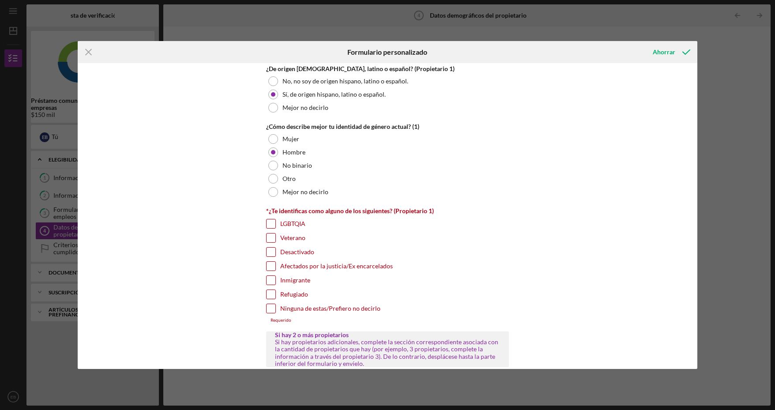
scroll to position [652, 0]
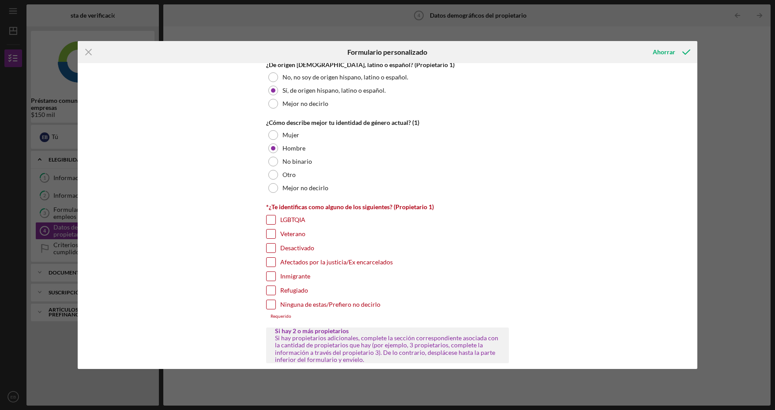
click at [272, 300] on input "Ninguna de estas/Prefiero no decirlo" at bounding box center [271, 304] width 9 height 9
checkbox input "true"
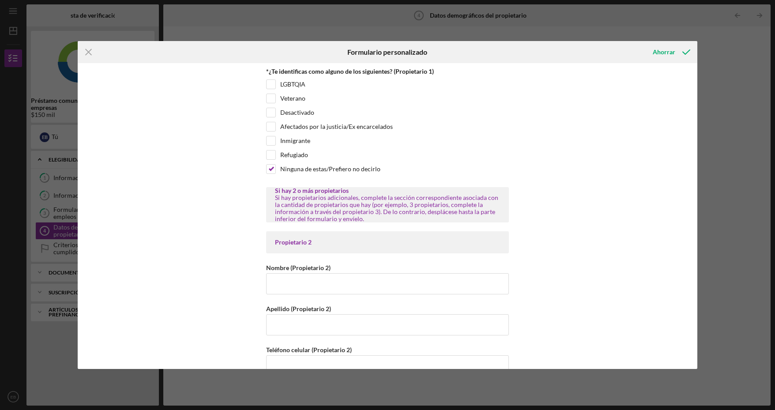
scroll to position [789, 0]
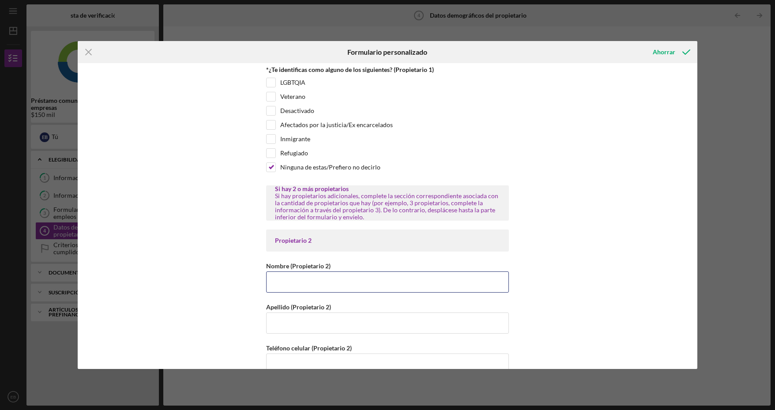
click at [344, 271] on input "Nombre (Propietario 2)" at bounding box center [387, 281] width 243 height 21
type input "[PERSON_NAME]"
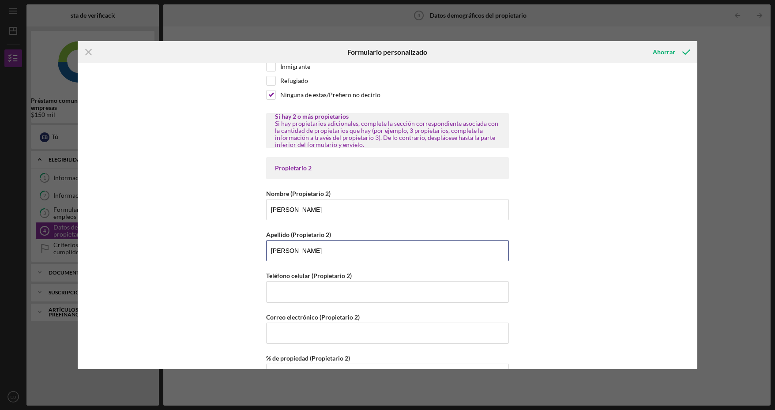
scroll to position [906, 0]
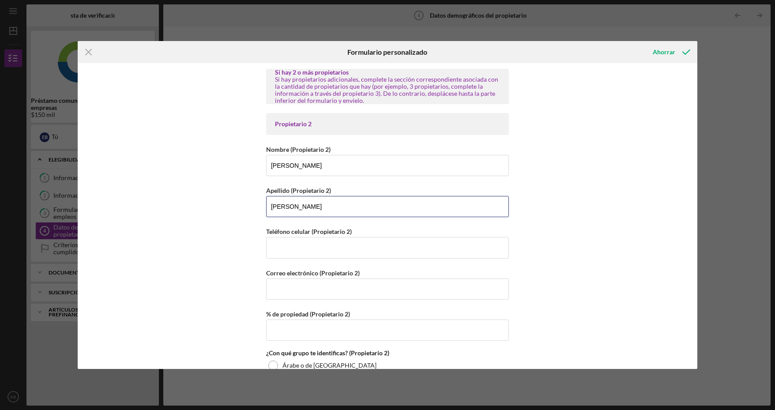
type input "[PERSON_NAME]"
click at [419, 237] on input "Teléfono celular (Propietario 2)" at bounding box center [387, 247] width 243 height 21
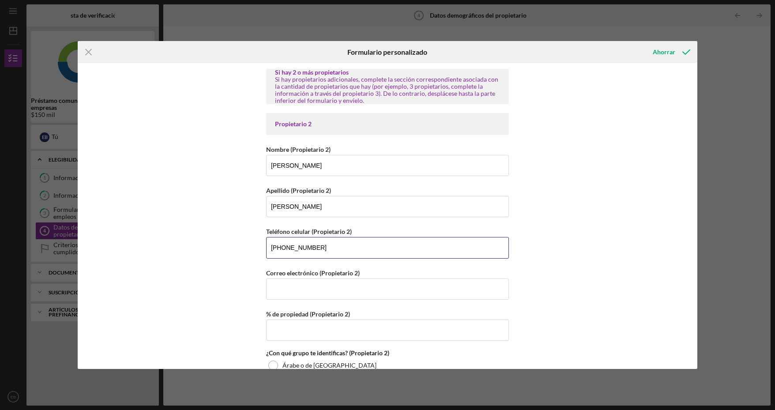
type input "[PHONE_NUMBER]"
click at [346, 279] on input "Correo electrónico (Propietario 2)" at bounding box center [387, 289] width 243 height 21
type input "[EMAIL_ADDRESS][DOMAIN_NAME]"
click at [385, 320] on input "% de propiedad (Propietario 2)" at bounding box center [387, 330] width 243 height 21
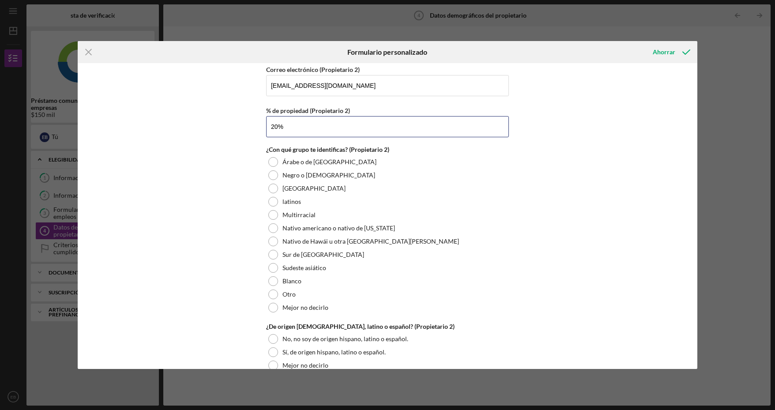
scroll to position [1111, 0]
click at [276, 194] on div "latinos" at bounding box center [387, 200] width 243 height 13
type input "20.00000%"
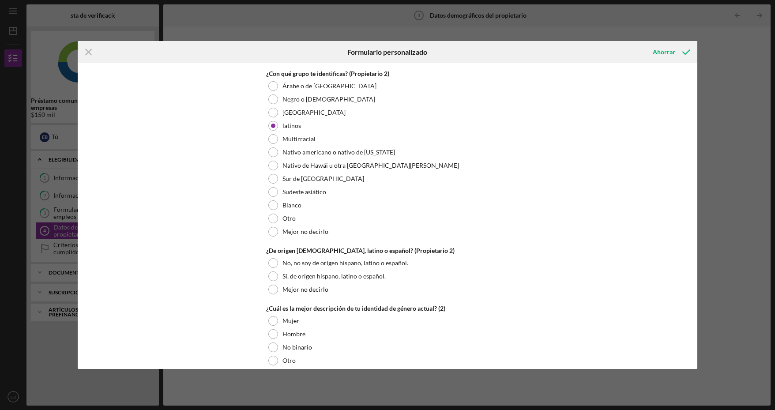
scroll to position [1187, 0]
click at [276, 268] on div "Sí, de origen hispano, latino o español." at bounding box center [387, 274] width 243 height 13
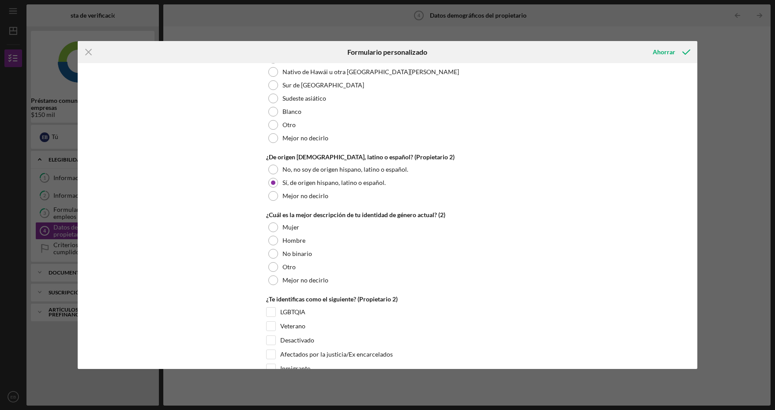
scroll to position [1279, 0]
click at [277, 234] on div "Hombre" at bounding box center [387, 240] width 243 height 13
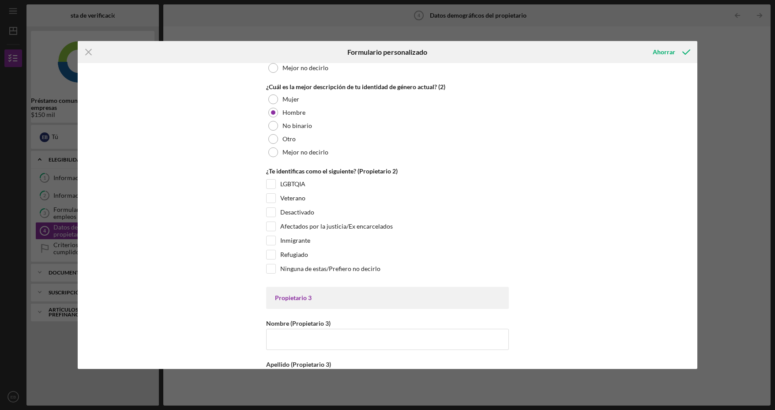
scroll to position [1423, 0]
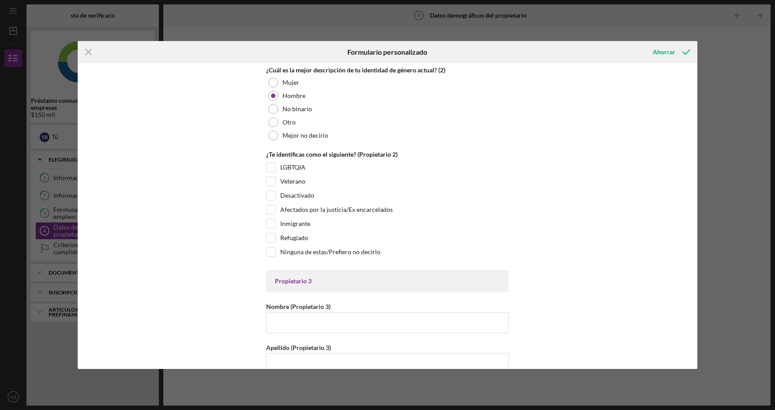
click at [270, 248] on input "Ninguna de estas/Prefiero no decirlo" at bounding box center [271, 252] width 9 height 9
checkbox input "true"
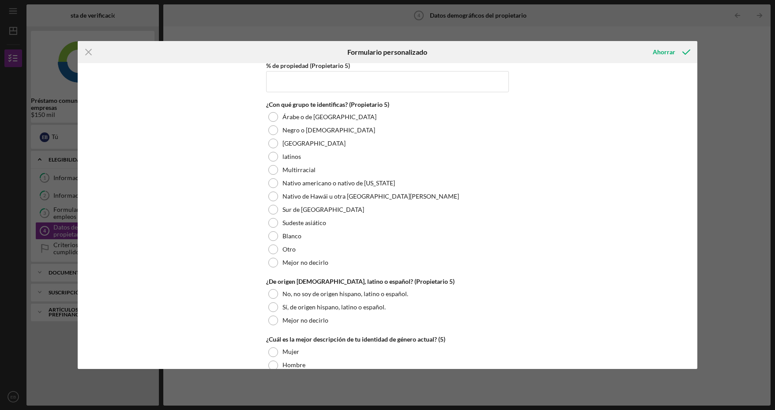
scroll to position [3323, 0]
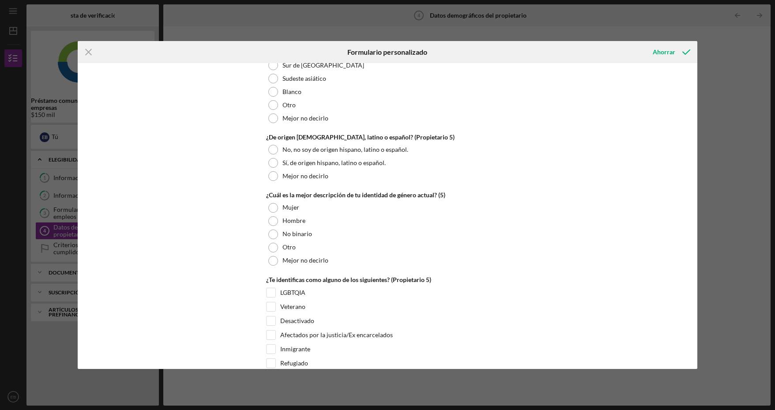
click at [661, 47] on div "Ahorrar" at bounding box center [664, 52] width 23 height 18
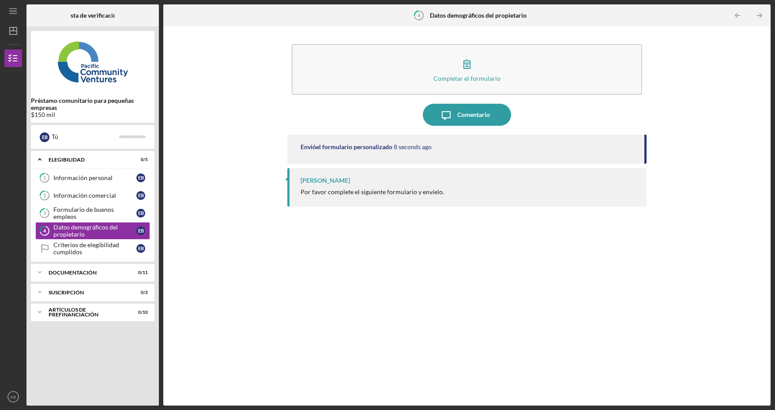
click at [109, 271] on div "Documentación" at bounding box center [87, 272] width 77 height 5
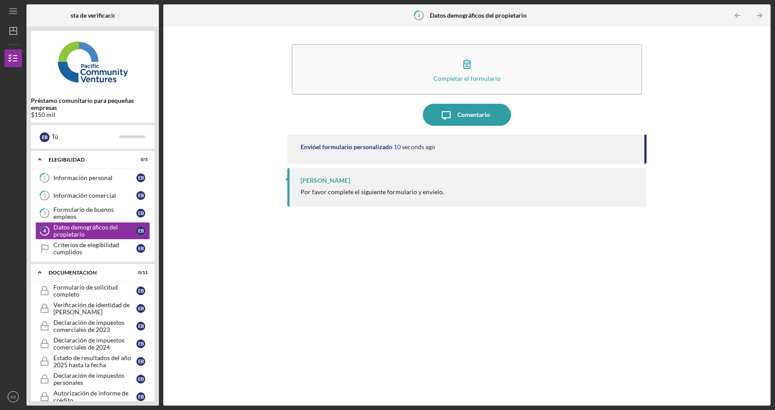
click at [88, 250] on div "Criterios de elegibilidad cumplidos" at bounding box center [94, 248] width 83 height 14
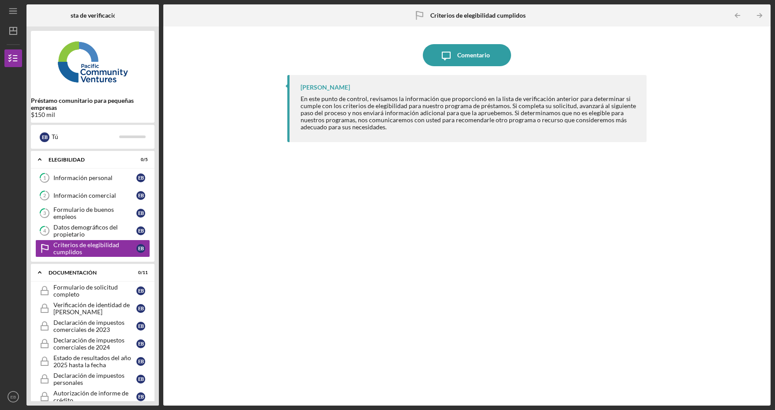
click at [89, 178] on font "Información personal" at bounding box center [82, 178] width 59 height 8
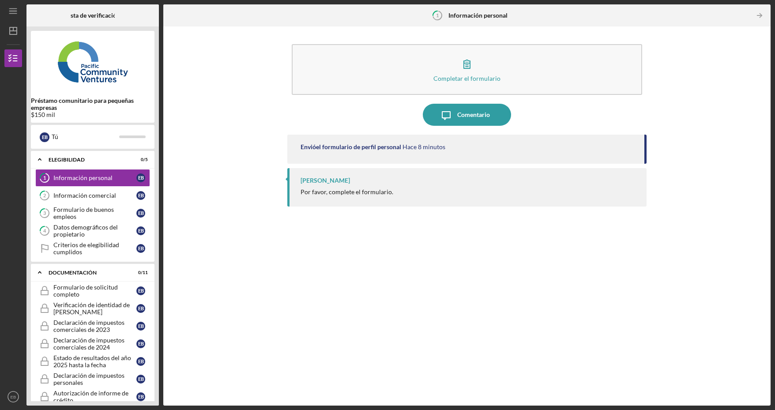
click at [763, 15] on icon "Icon/Table Pagination Arrow" at bounding box center [760, 16] width 20 height 20
